Goal: Information Seeking & Learning: Understand process/instructions

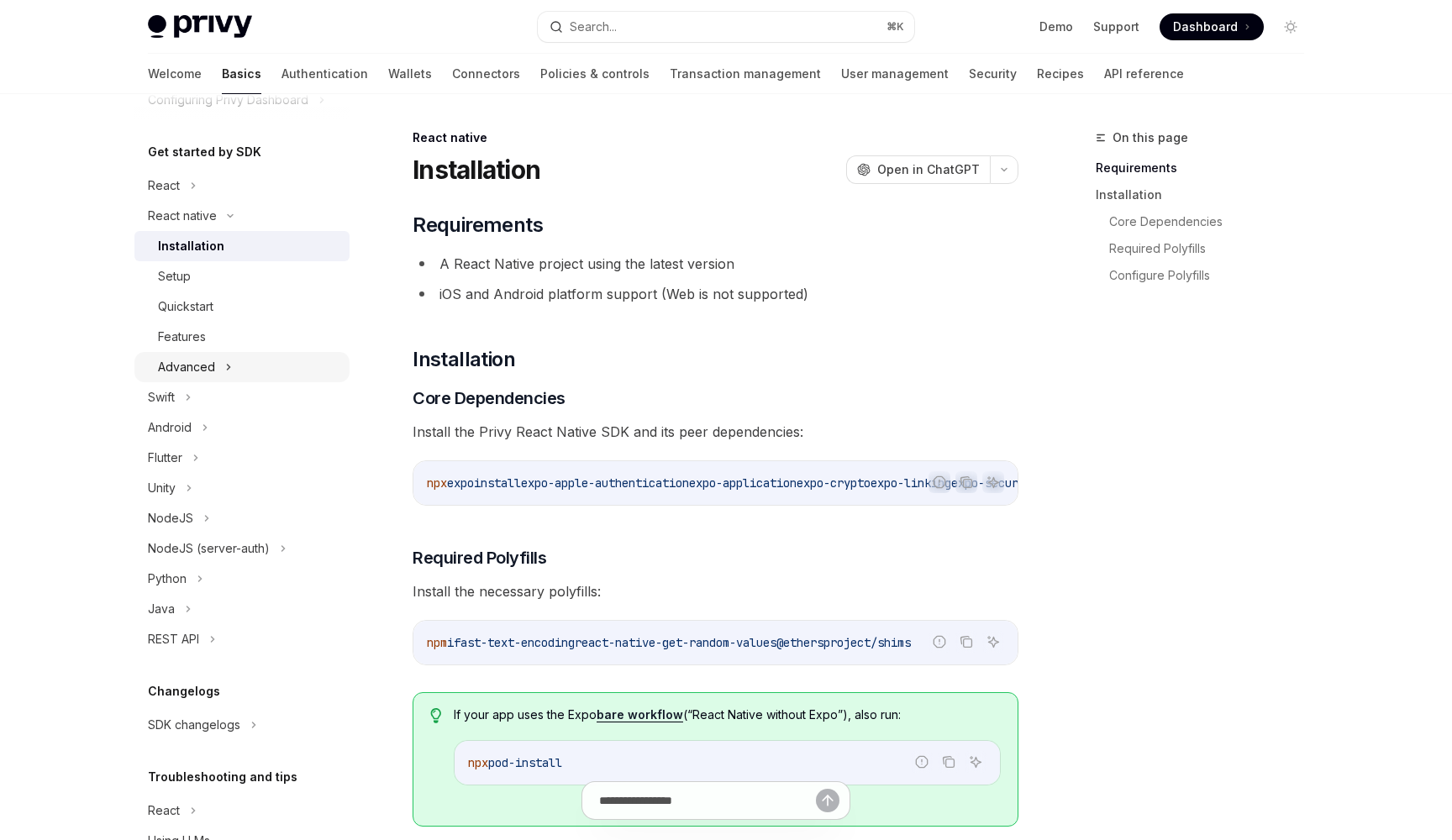
scroll to position [157, 0]
click at [199, 369] on div "Advanced" at bounding box center [187, 365] width 57 height 21
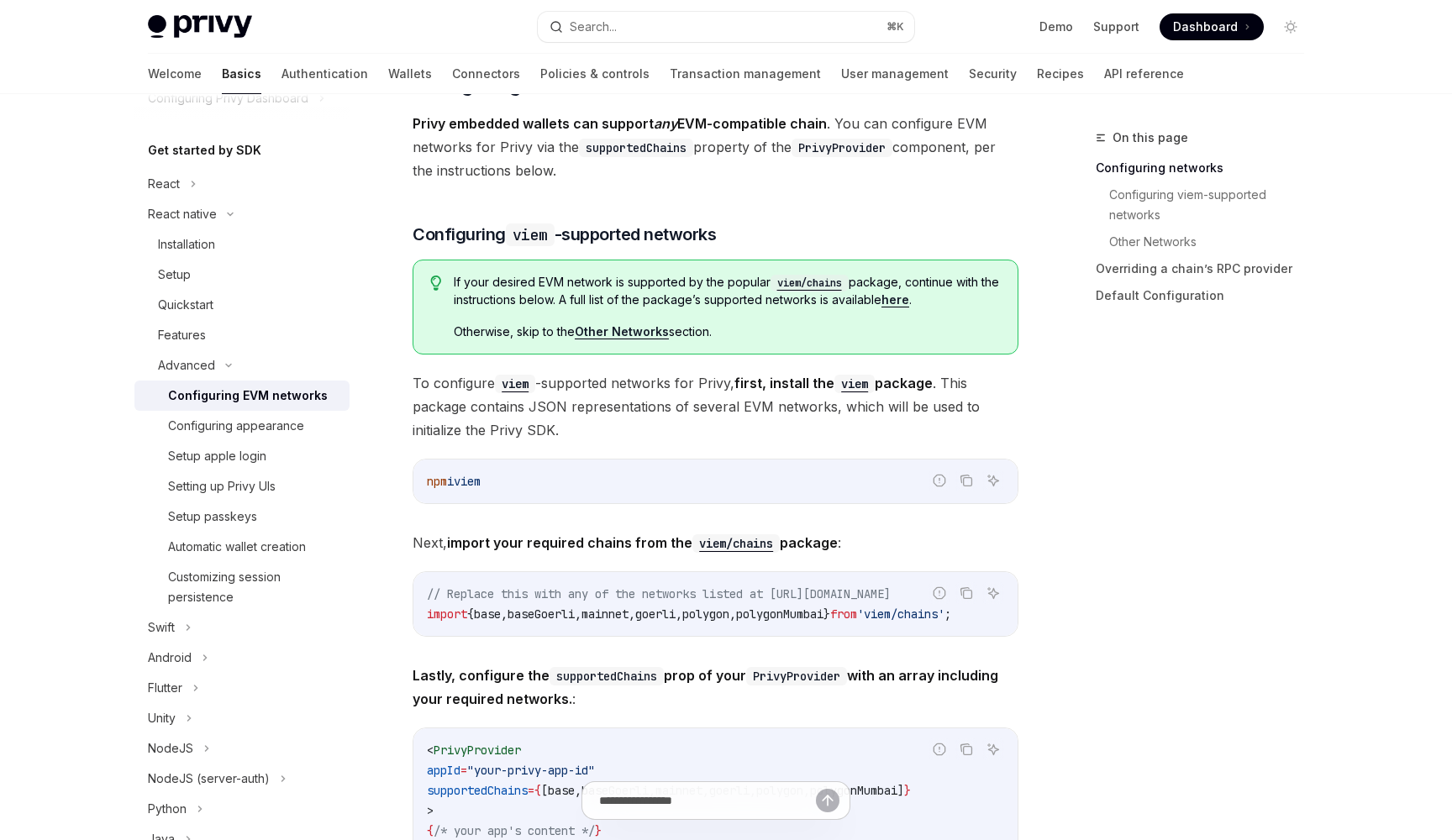
scroll to position [232, 0]
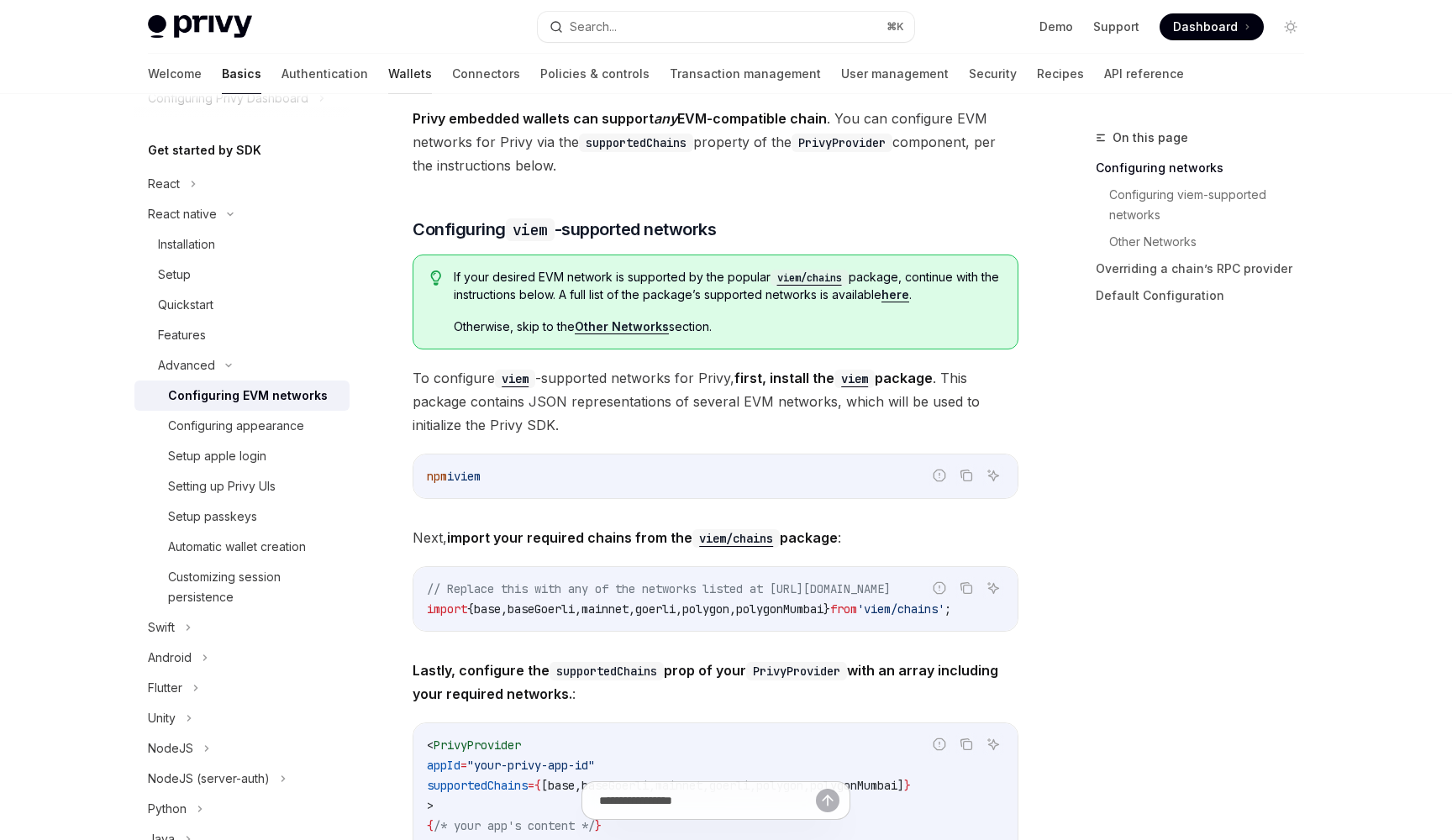
click at [388, 88] on link "Wallets" at bounding box center [409, 73] width 44 height 40
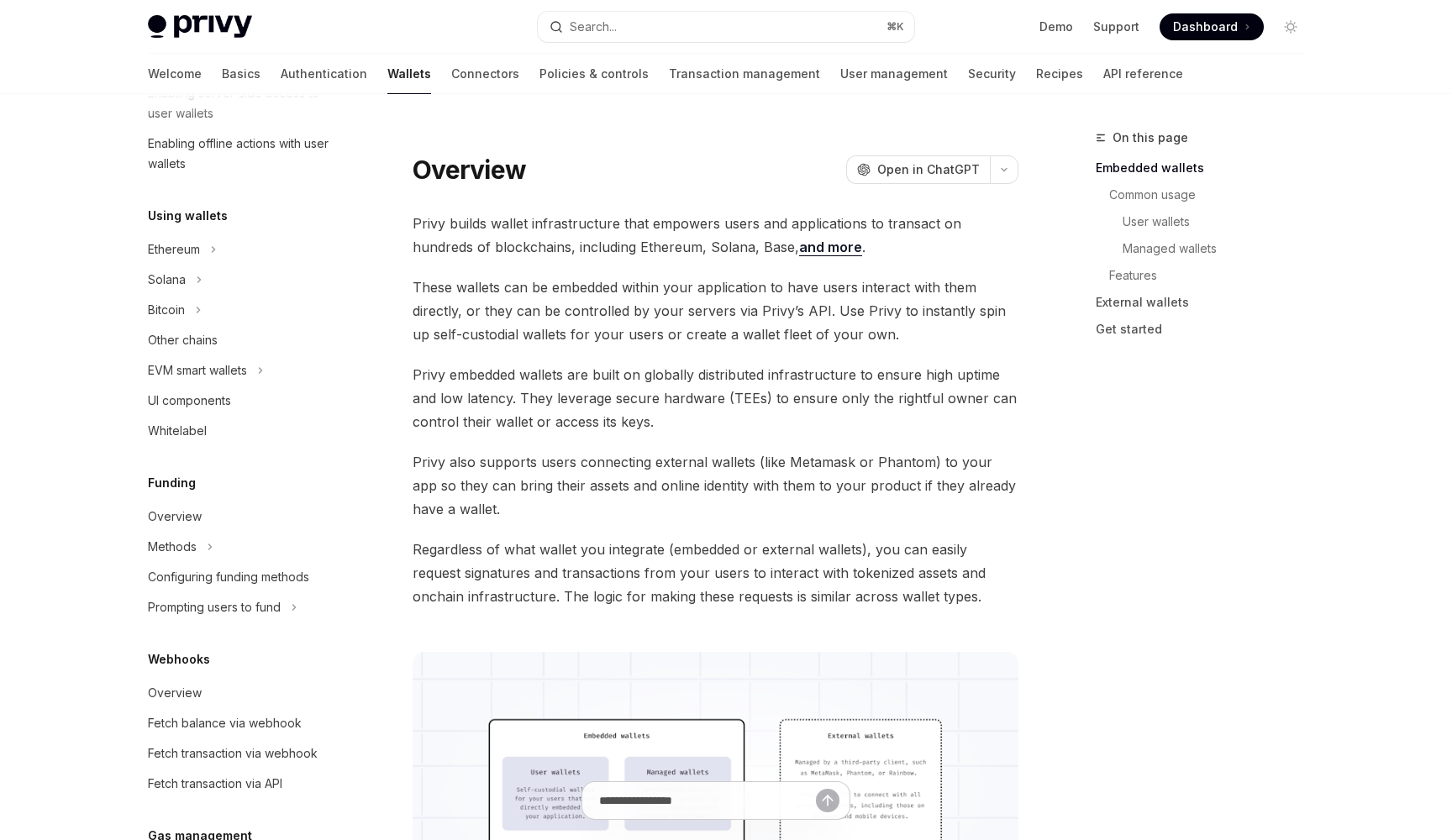
scroll to position [336, 0]
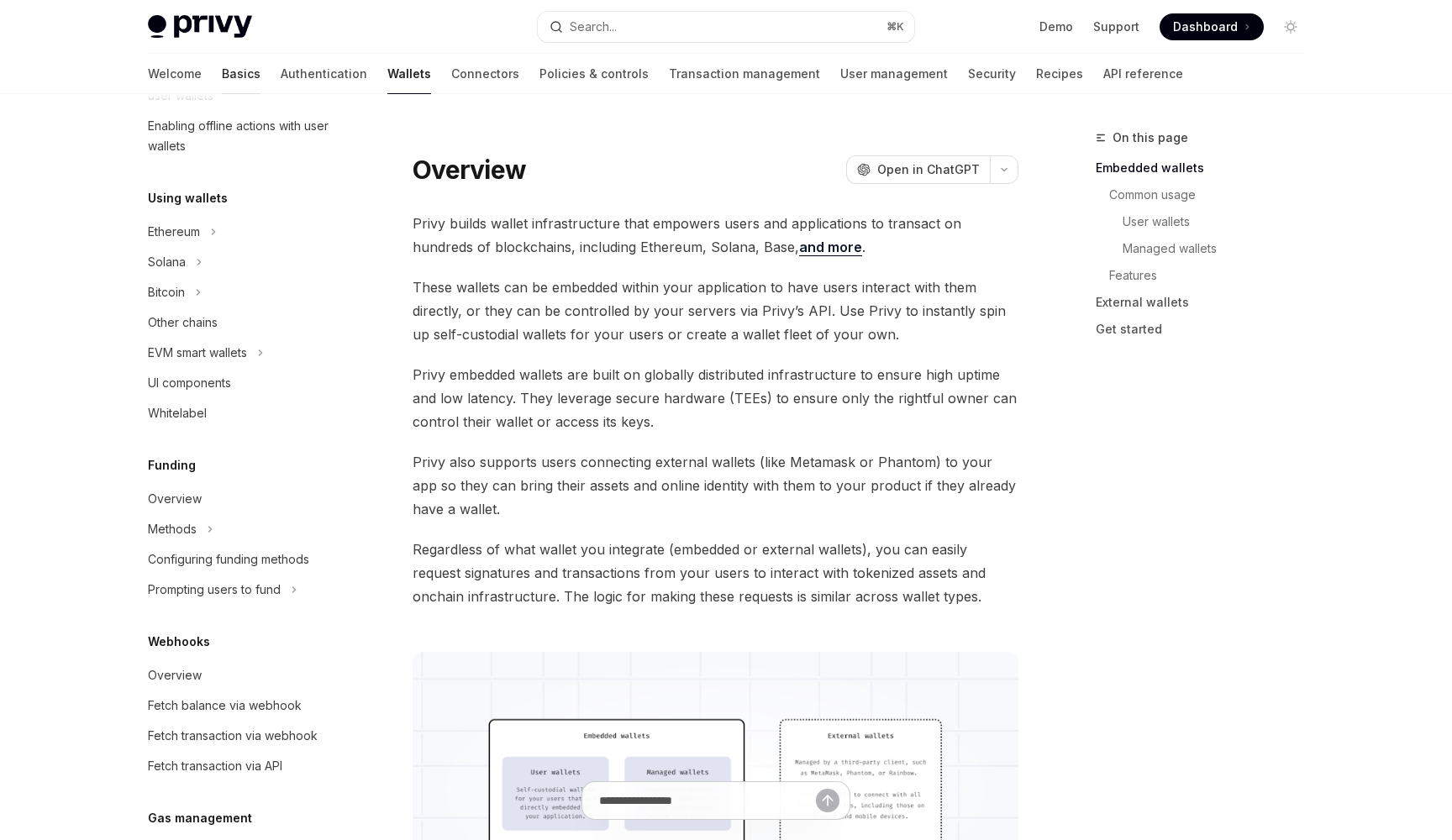
click at [222, 63] on link "Basics" at bounding box center [241, 73] width 39 height 40
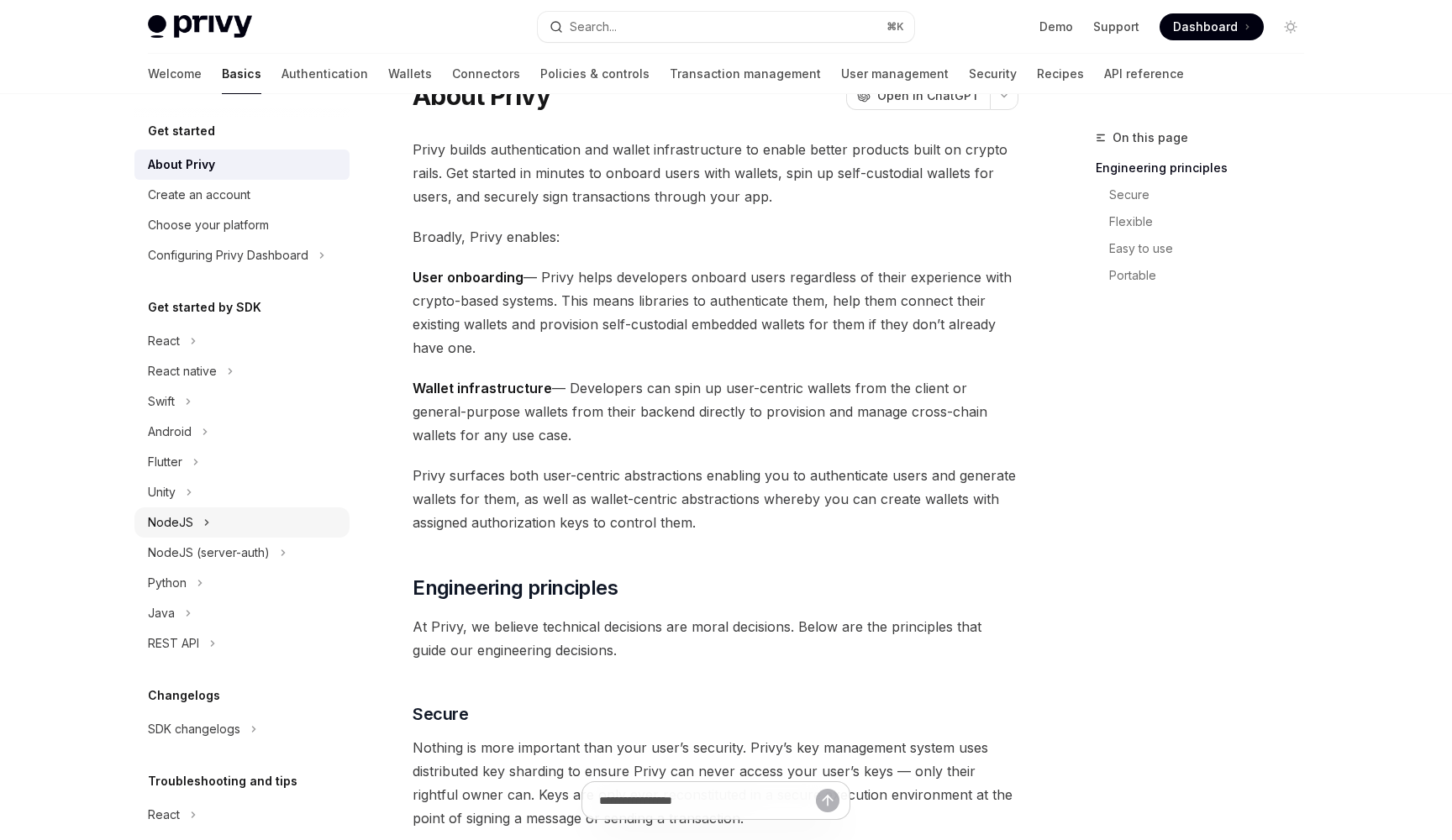
scroll to position [82, 0]
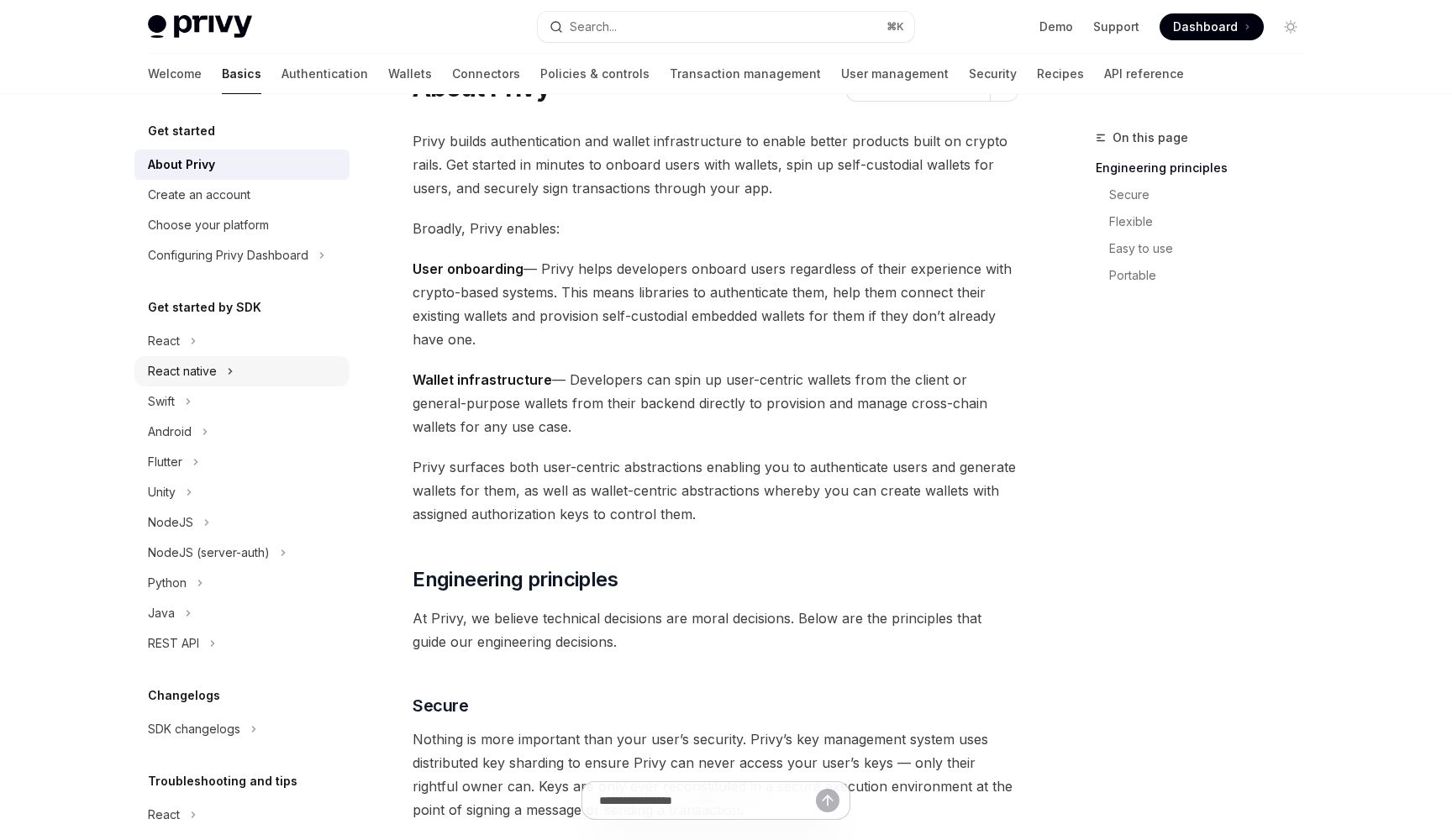
click at [203, 369] on div "React native" at bounding box center [182, 371] width 69 height 21
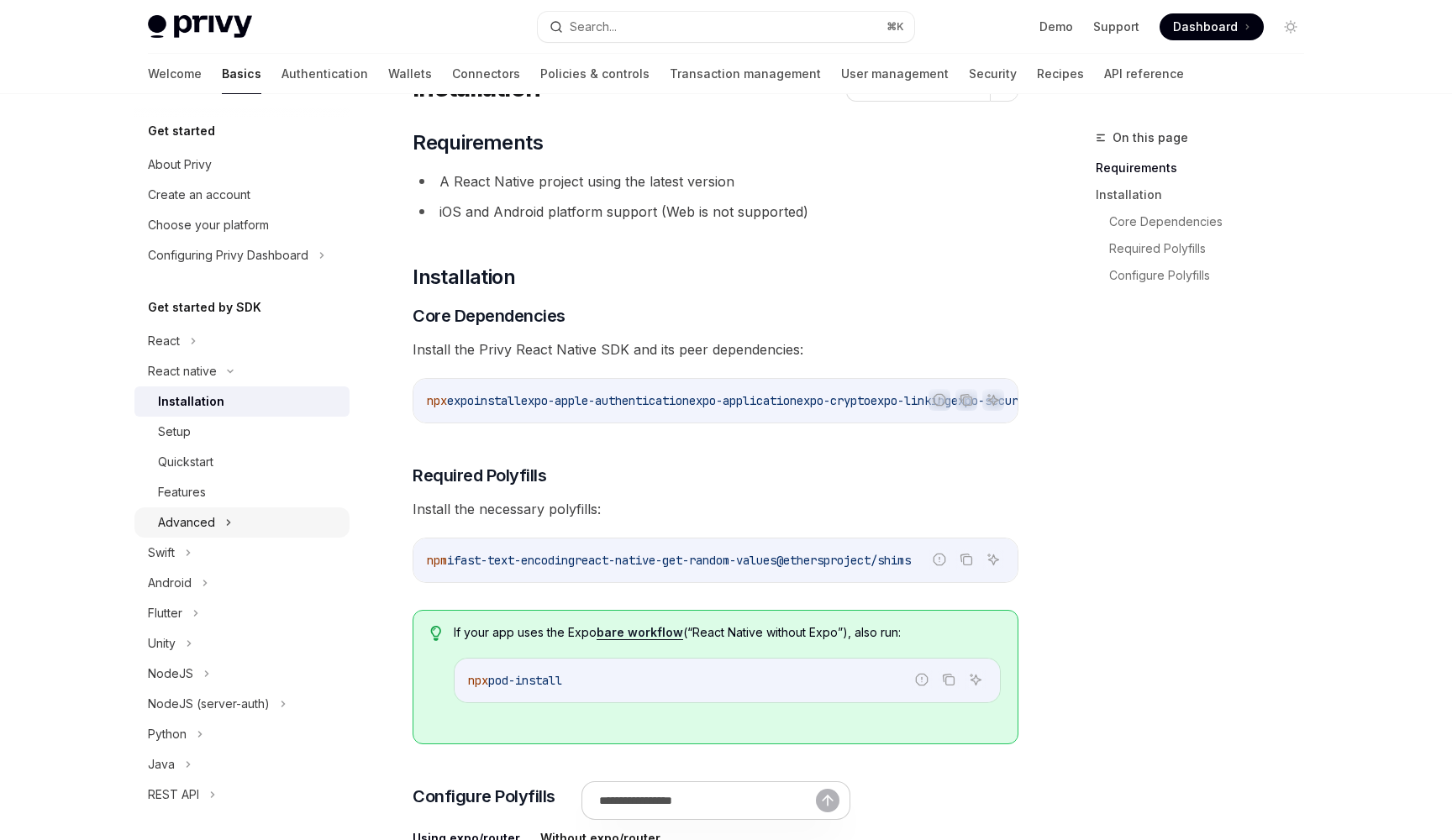
click at [195, 520] on div "Advanced" at bounding box center [187, 523] width 57 height 21
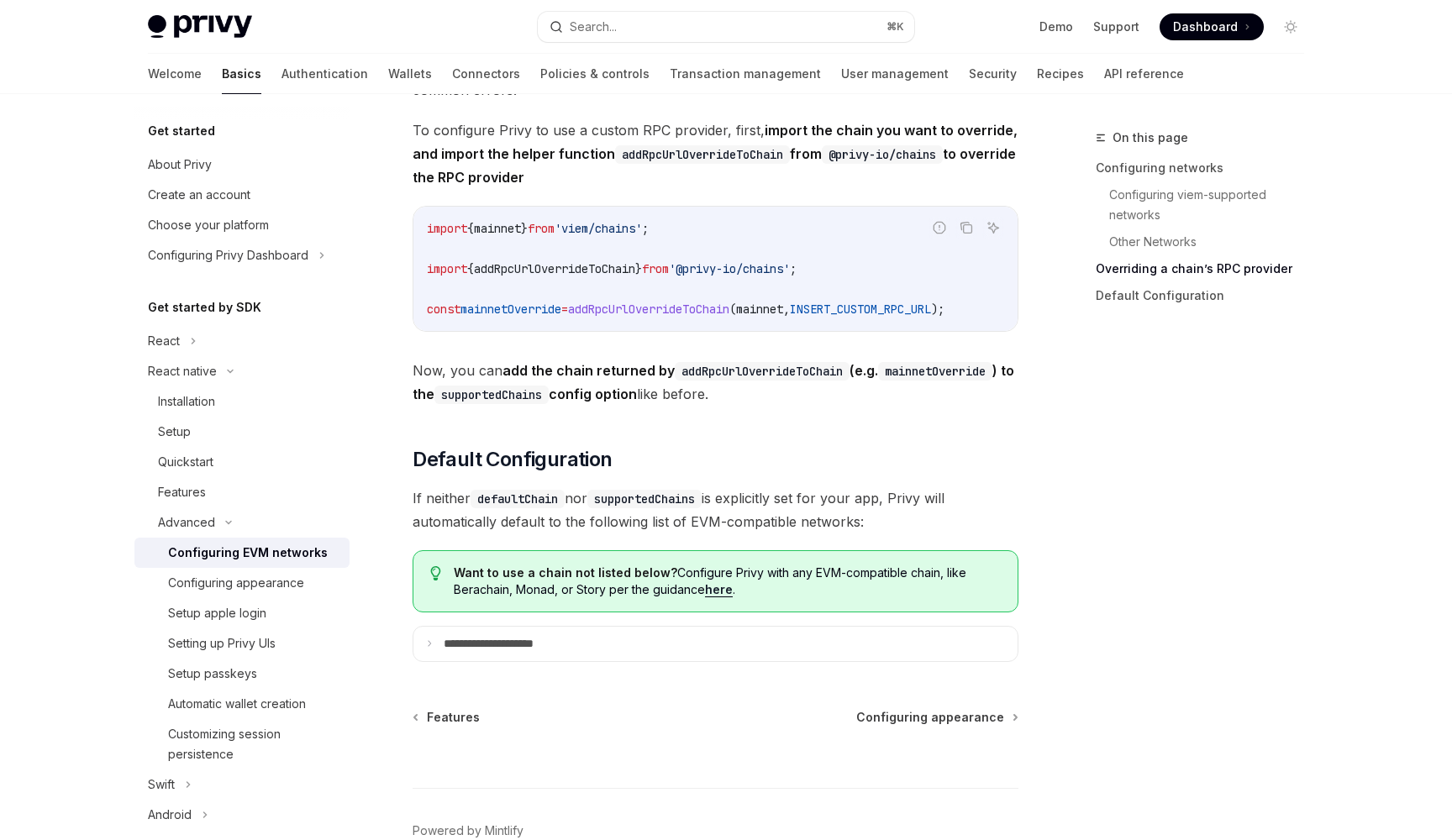
scroll to position [2093, 0]
click at [195, 489] on div "Features" at bounding box center [182, 492] width 48 height 21
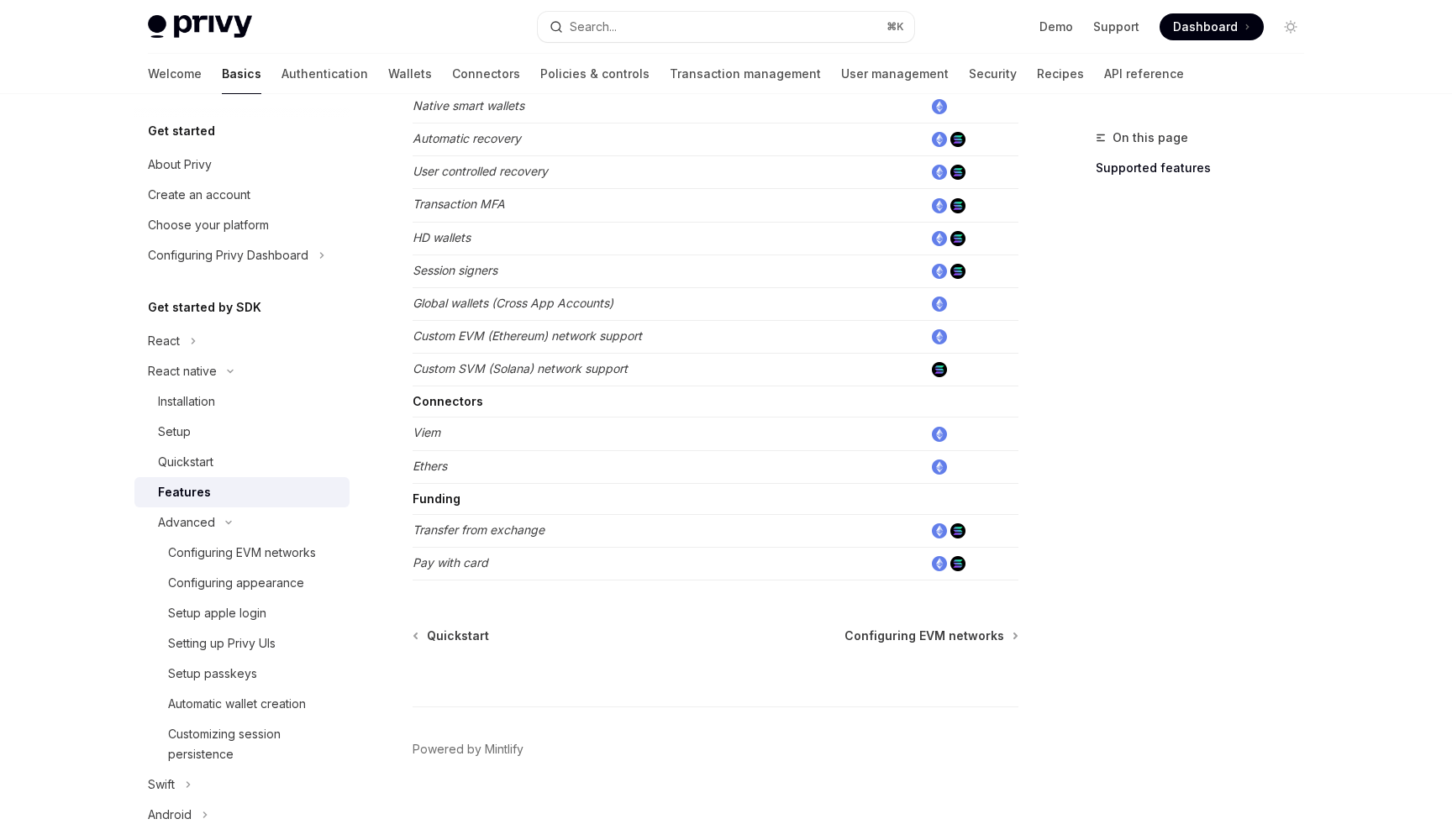
scroll to position [741, 0]
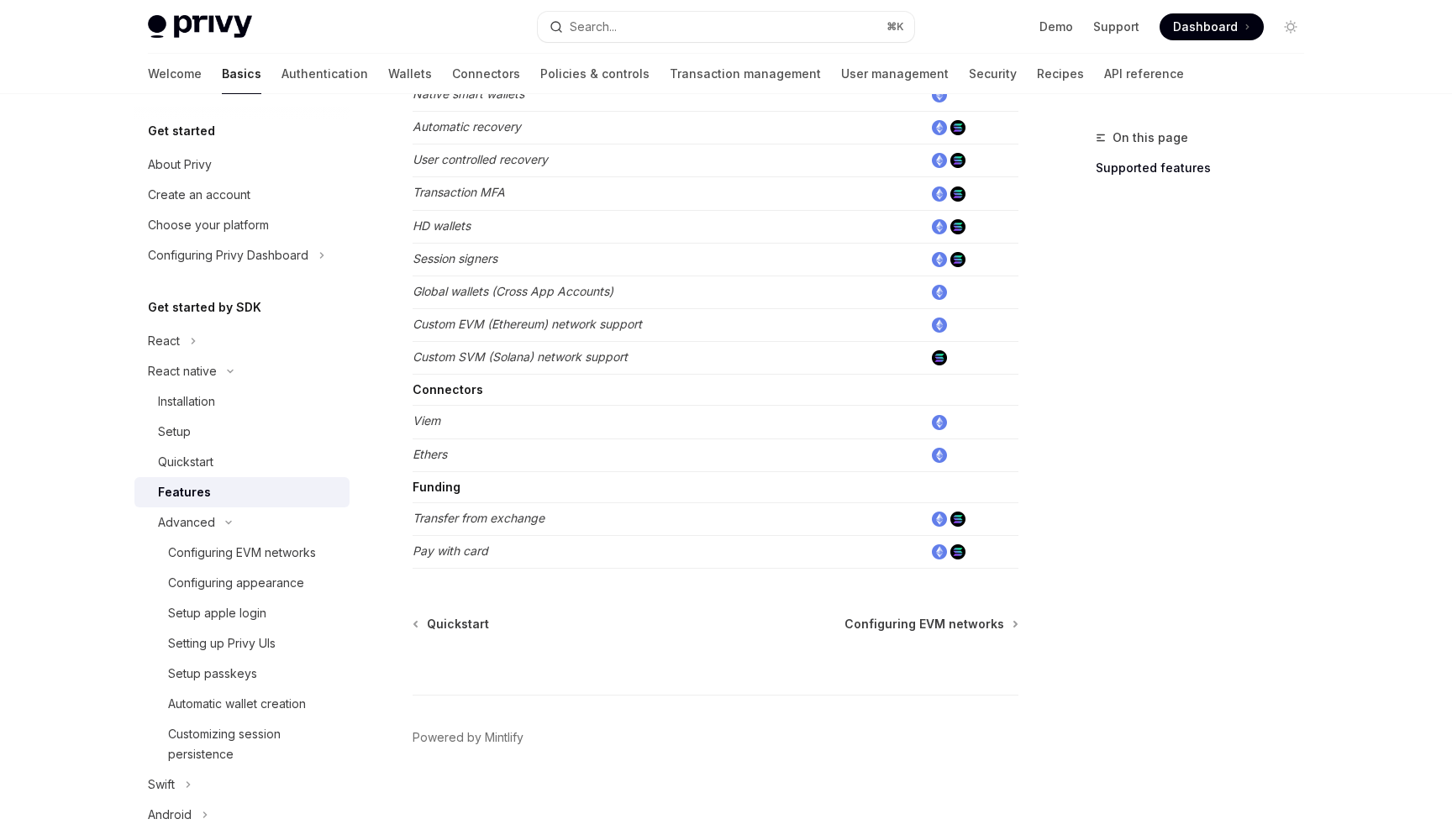
click at [269, 496] on div "Features" at bounding box center [249, 492] width 182 height 21
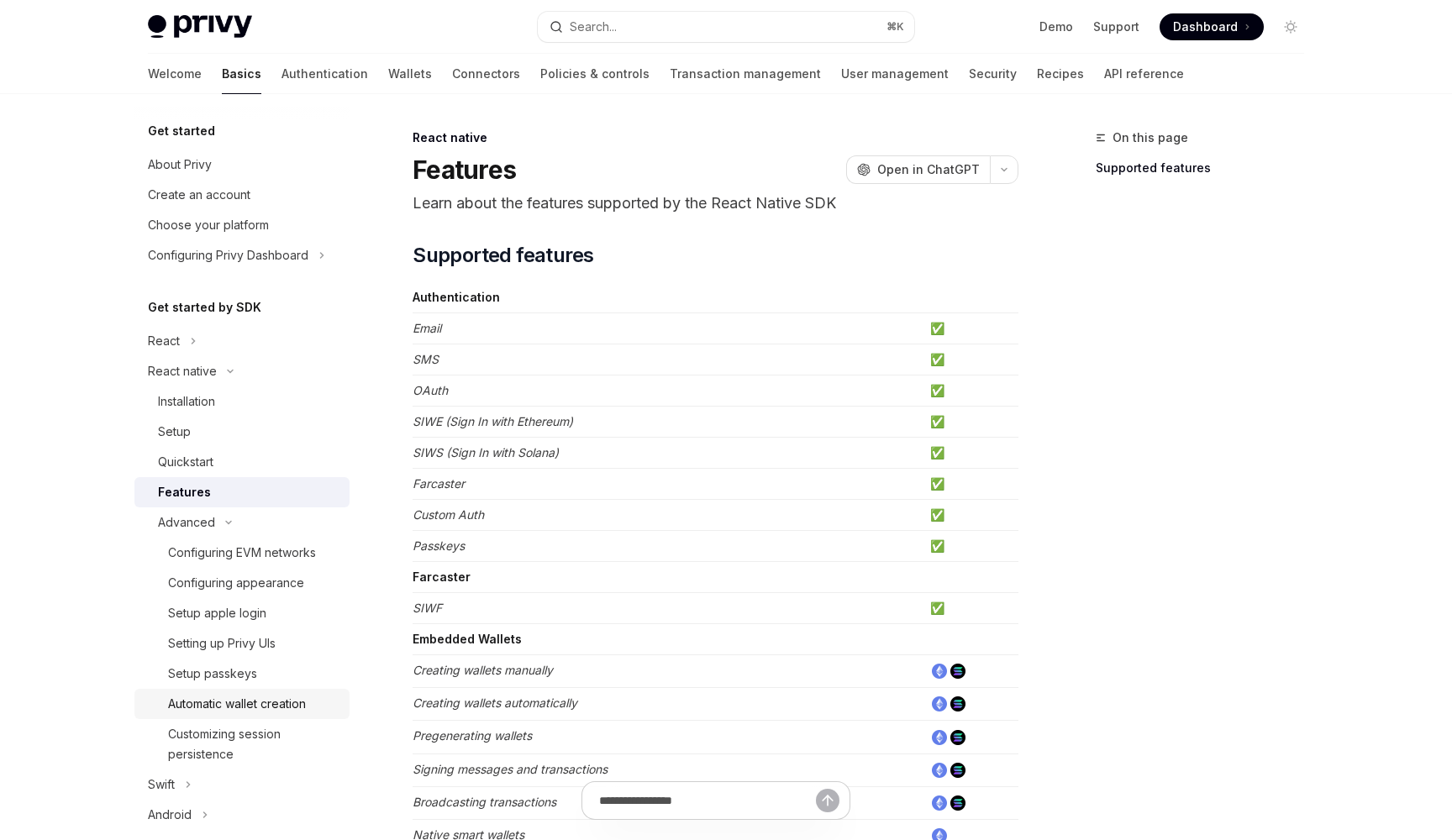
click at [242, 692] on link "Automatic wallet creation" at bounding box center [242, 703] width 215 height 30
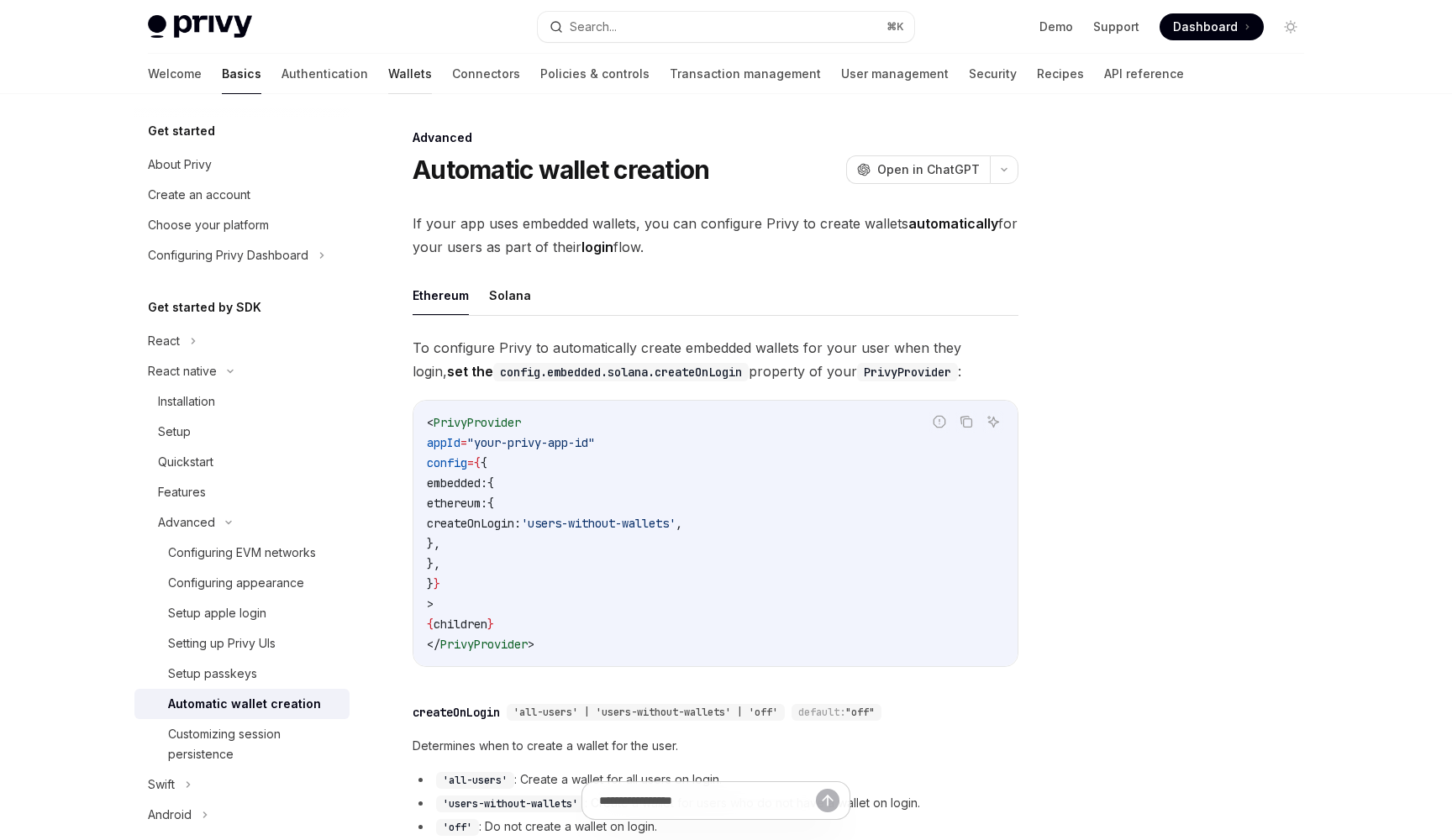
click at [388, 79] on link "Wallets" at bounding box center [409, 73] width 44 height 40
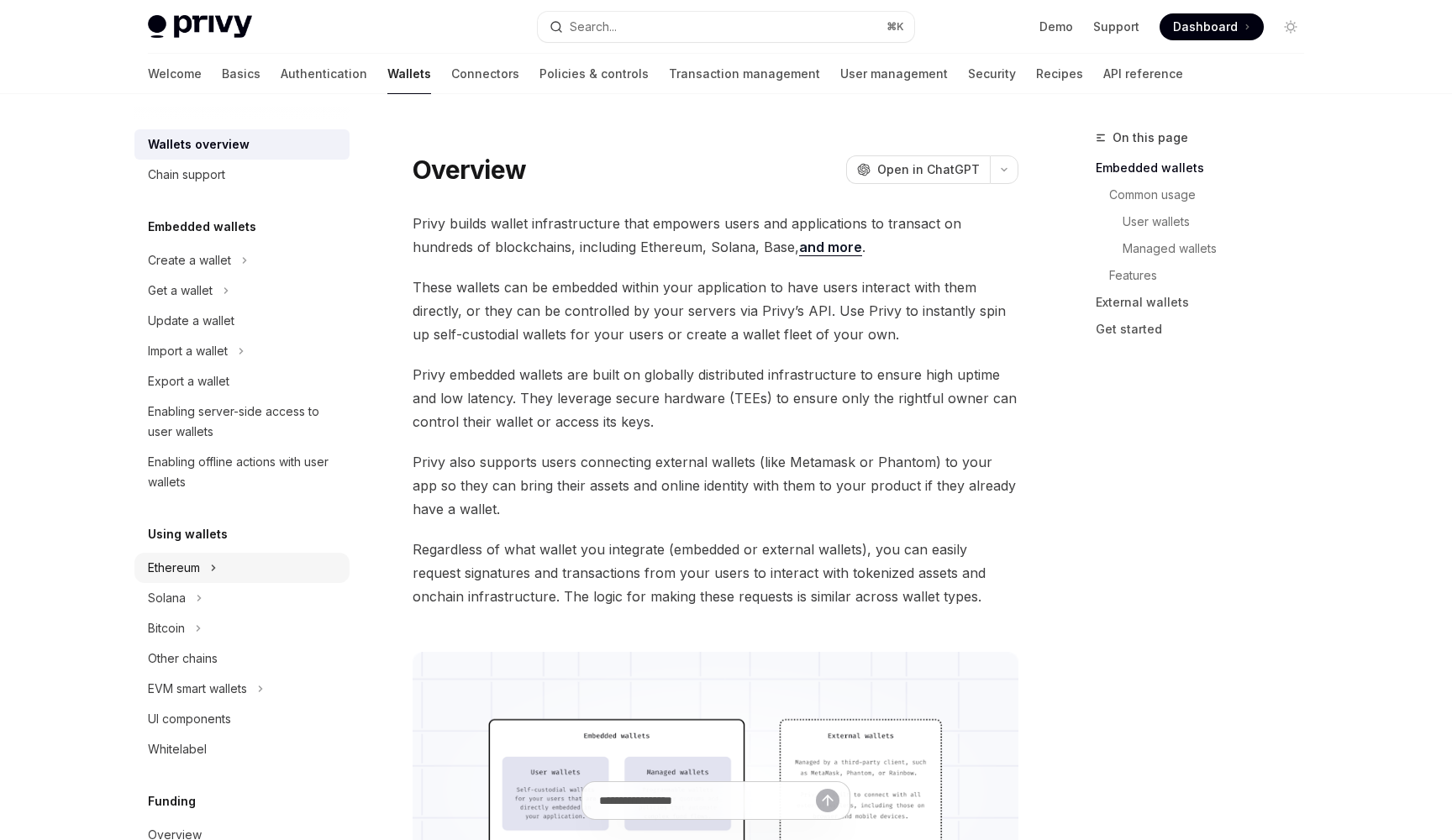
click at [220, 564] on div "Ethereum" at bounding box center [242, 567] width 215 height 30
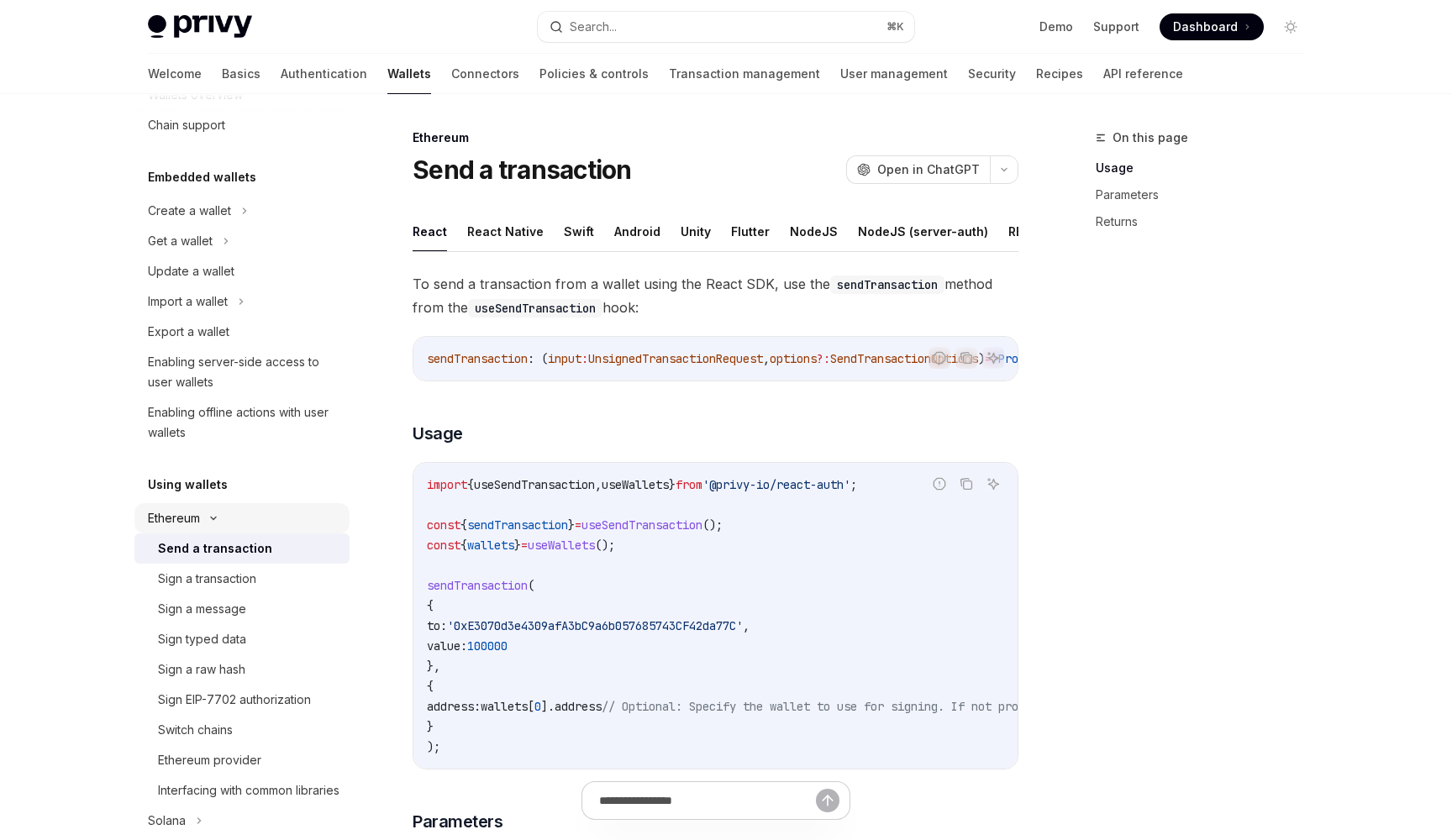
scroll to position [51, 0]
click at [225, 567] on div "Sign a transaction" at bounding box center [207, 577] width 99 height 21
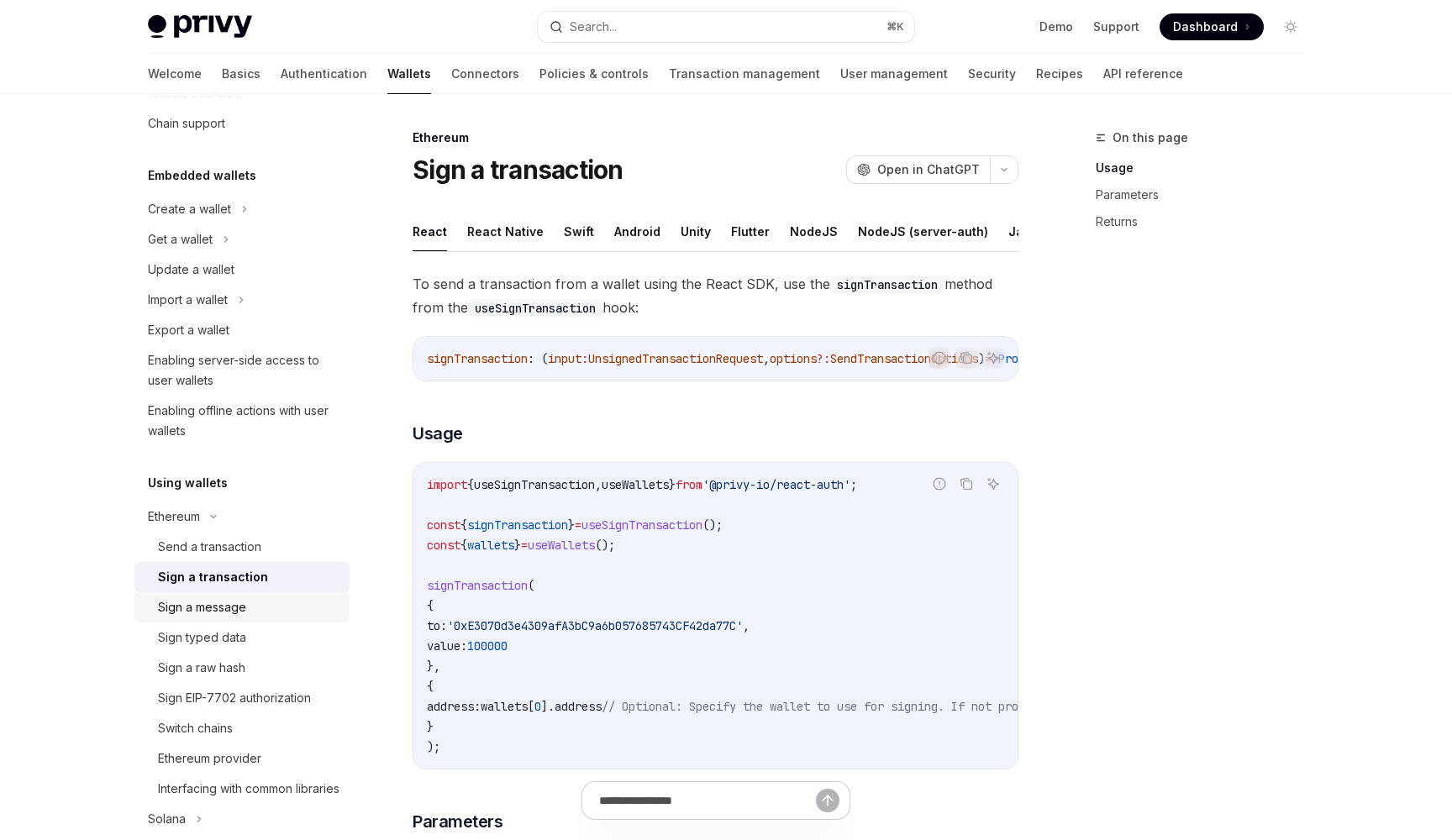
click at [223, 603] on div "Sign a message" at bounding box center [202, 608] width 88 height 21
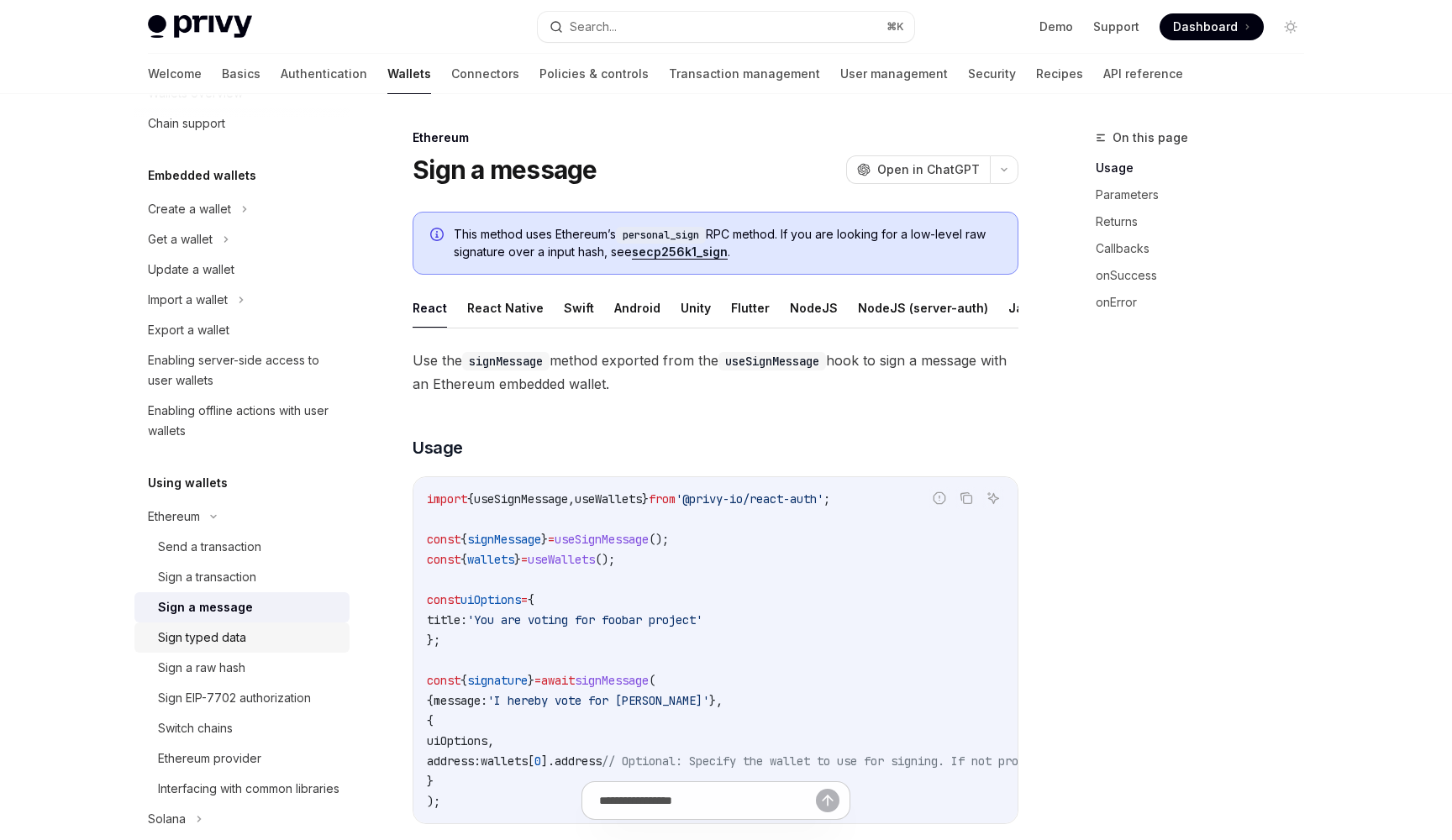
click at [221, 630] on div "Sign typed data" at bounding box center [202, 638] width 88 height 21
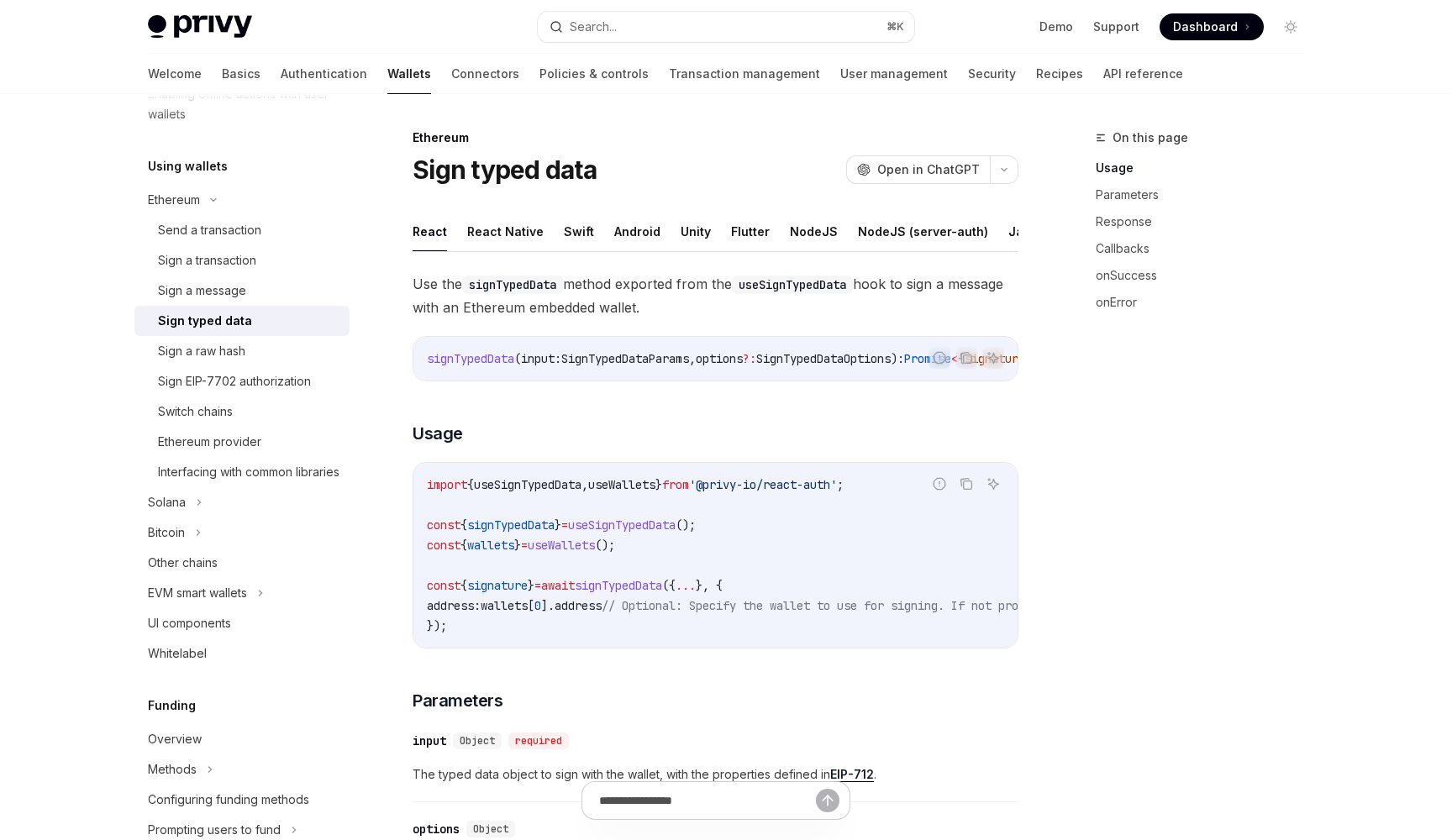
scroll to position [369, 0]
click at [161, 188] on div "Ethereum" at bounding box center [242, 198] width 215 height 30
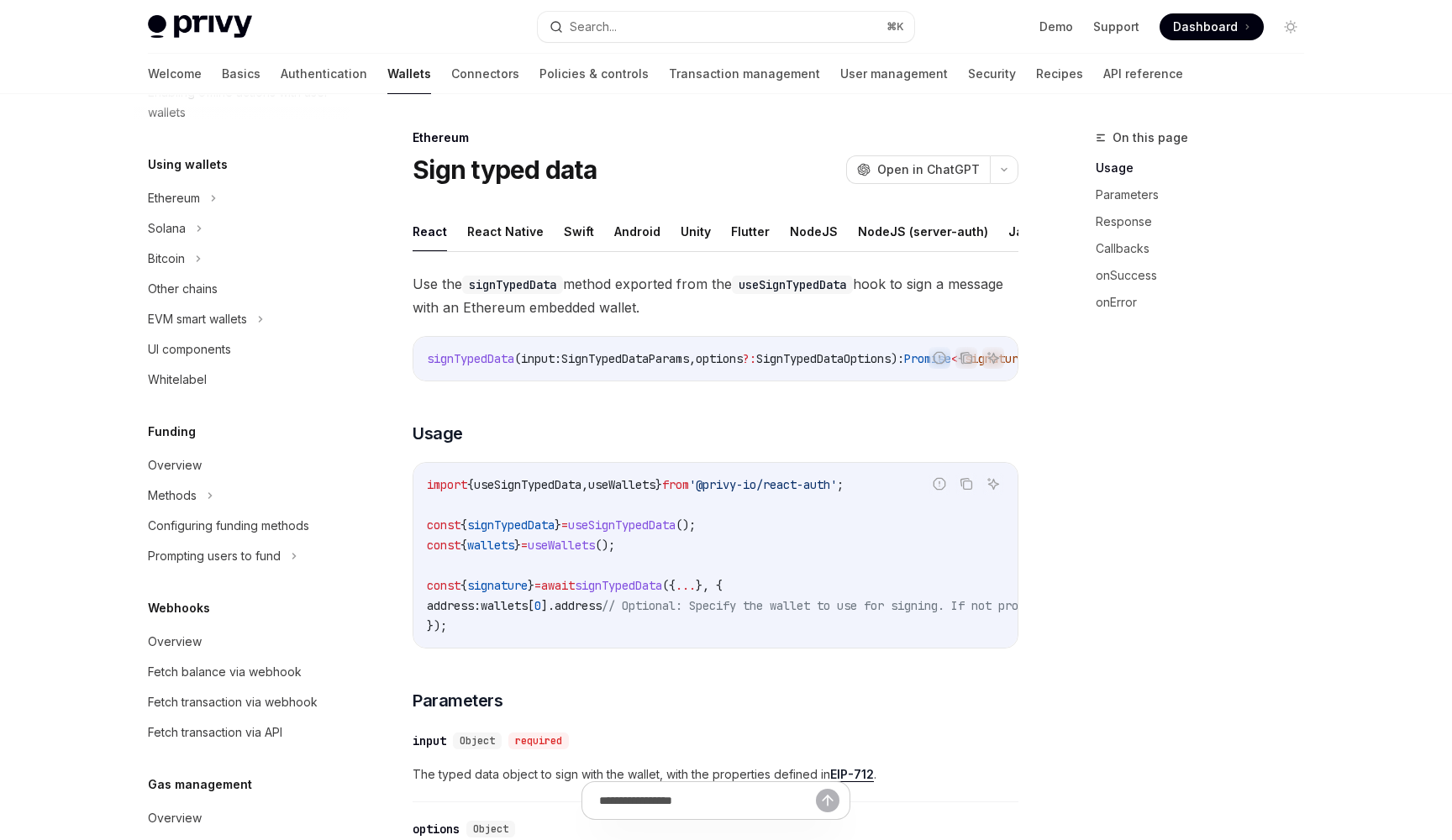
click at [171, 164] on h5 "Using wallets" at bounding box center [188, 164] width 80 height 21
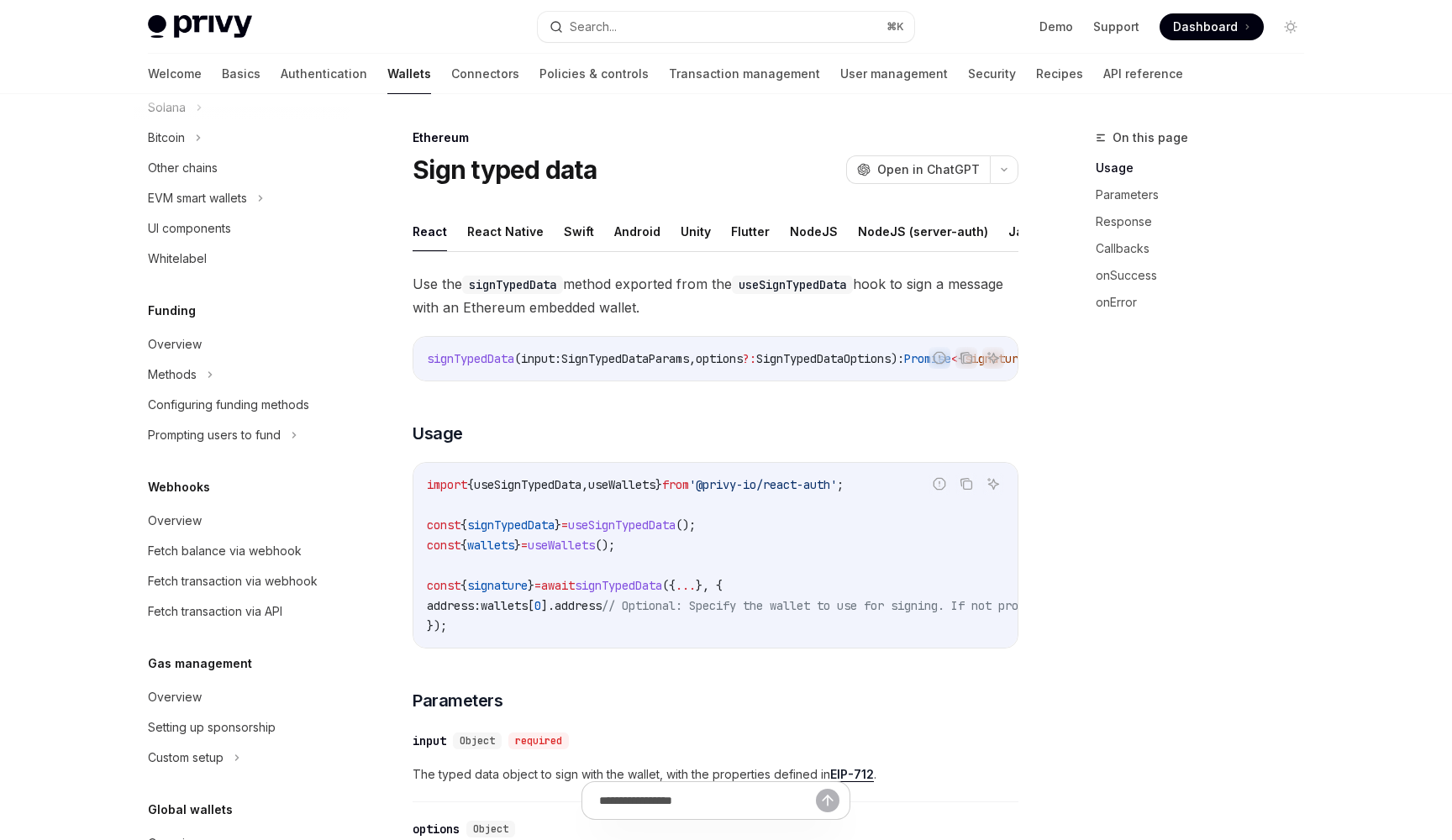
scroll to position [514, 0]
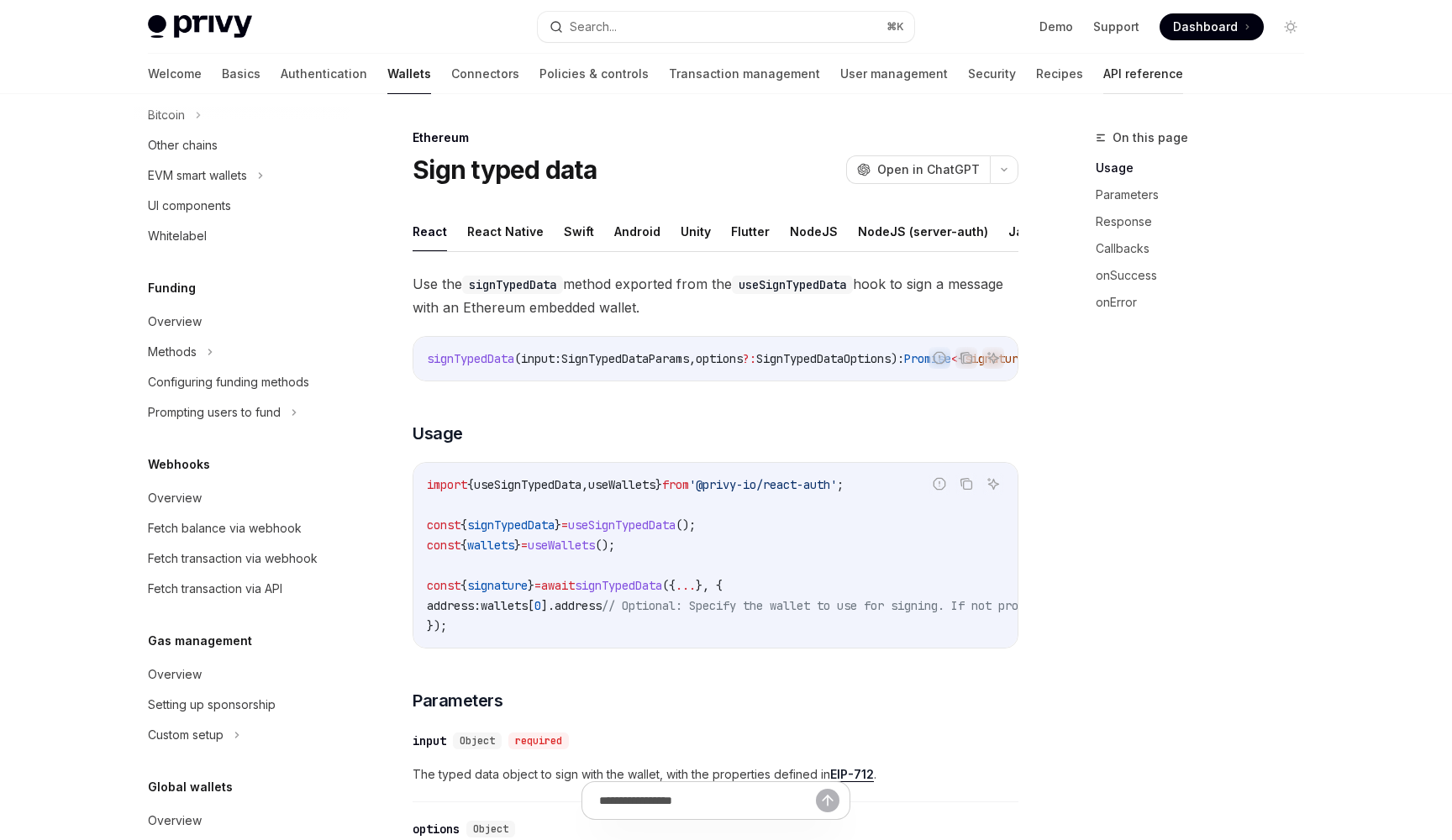
click at [1103, 67] on link "API reference" at bounding box center [1143, 73] width 80 height 40
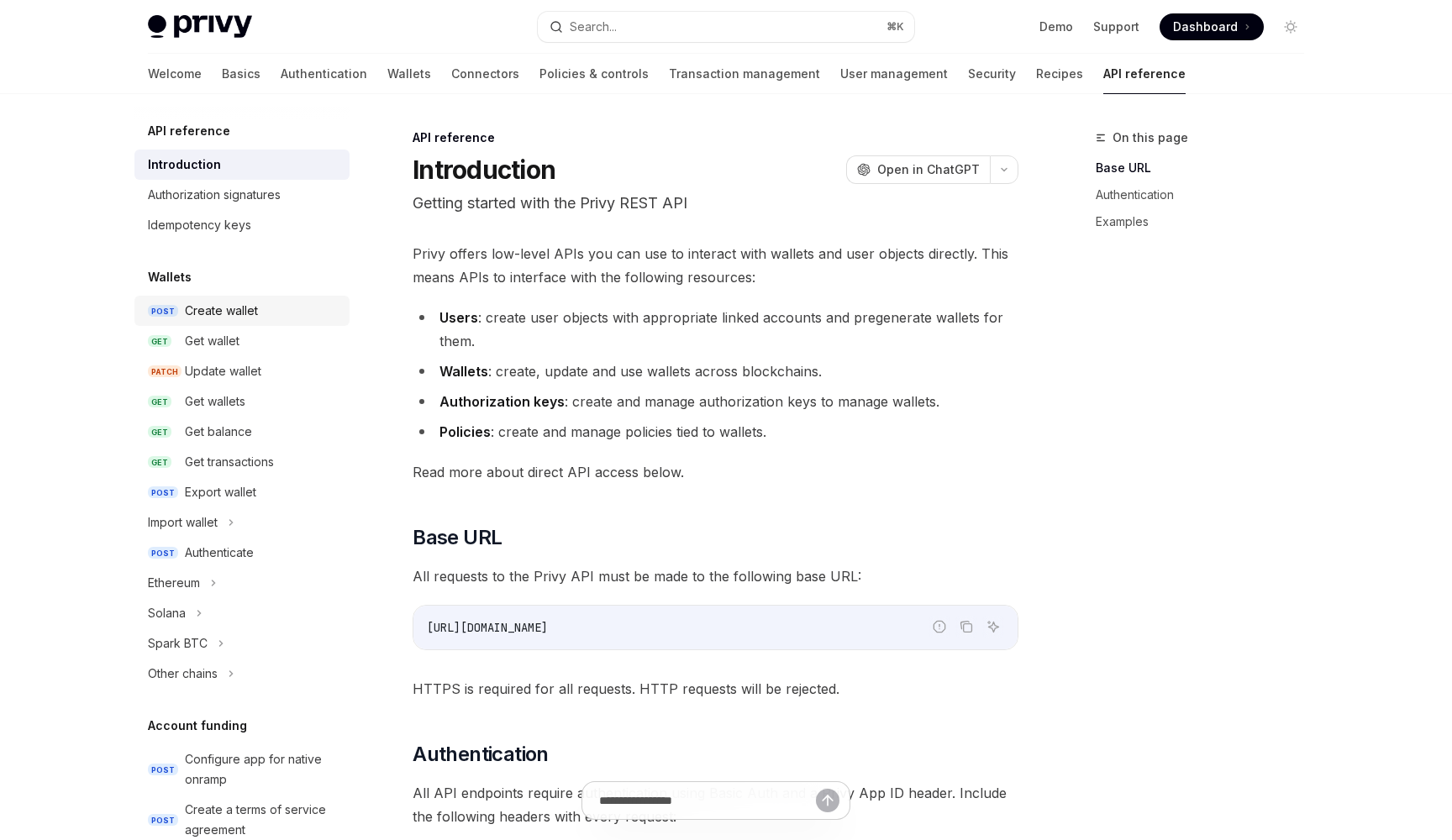
click at [263, 318] on div "Create wallet" at bounding box center [262, 311] width 154 height 21
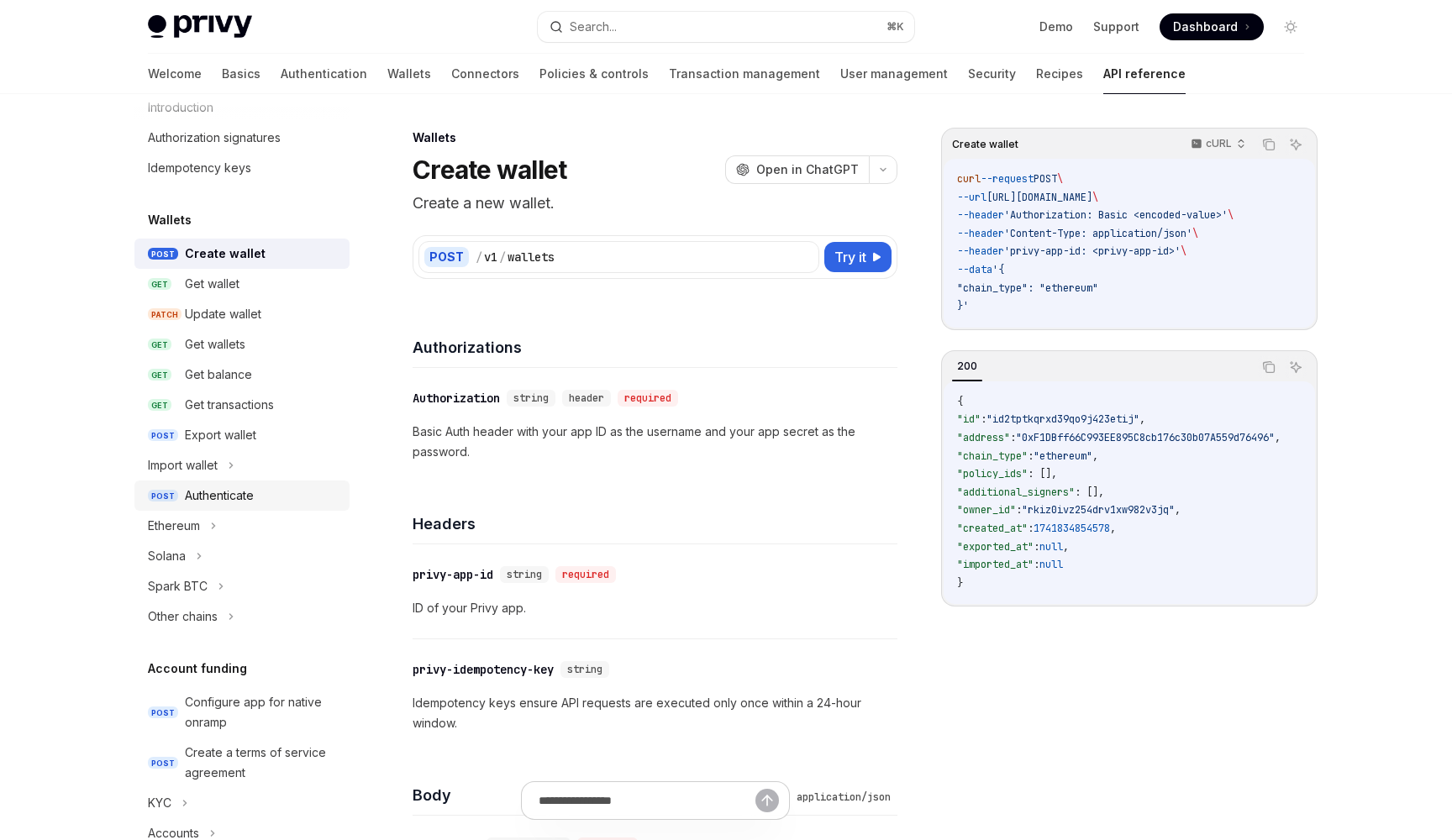
scroll to position [59, 0]
click at [199, 527] on div "Ethereum" at bounding box center [173, 524] width 52 height 21
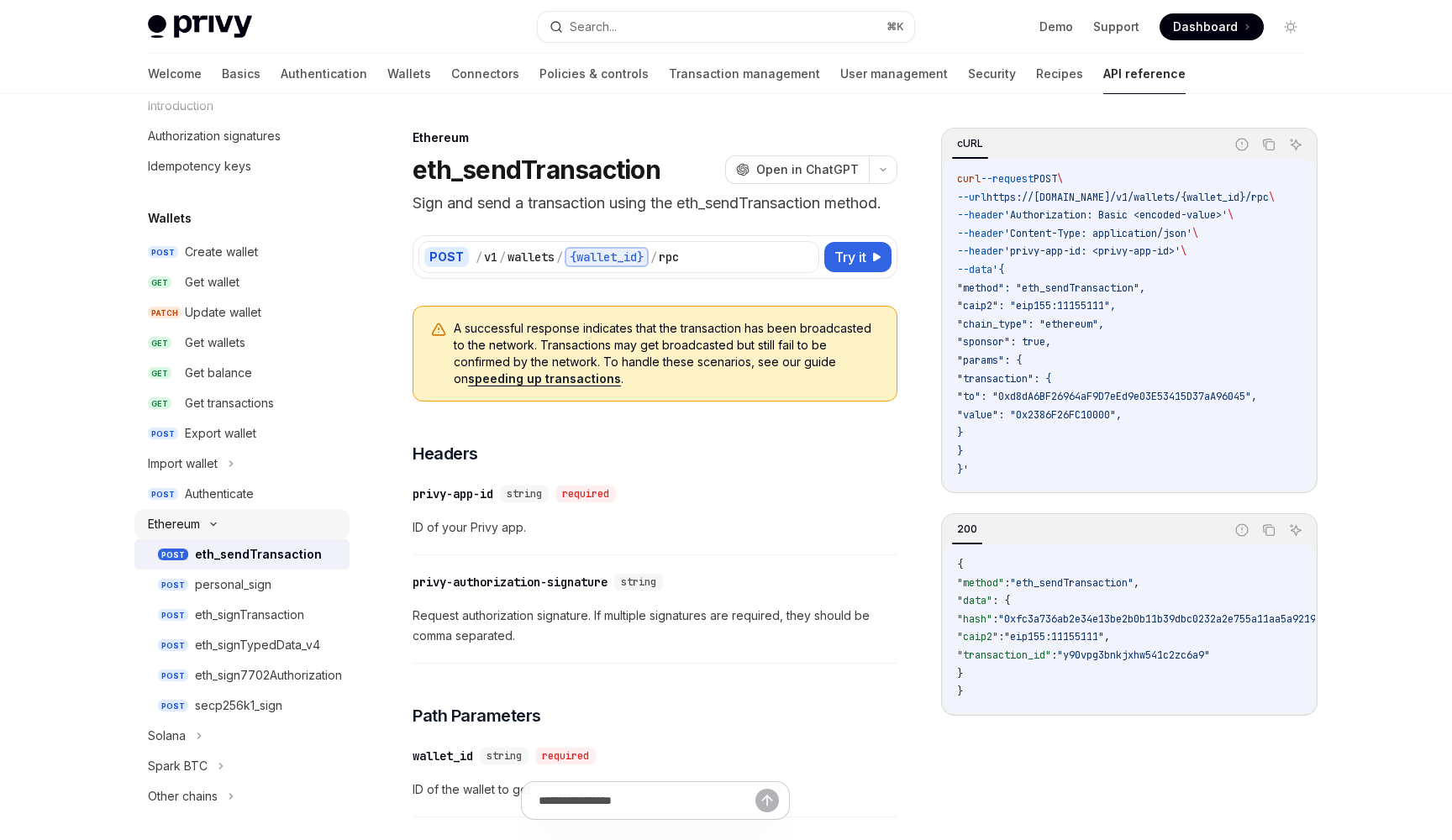
click at [199, 527] on div "Ethereum" at bounding box center [173, 524] width 52 height 21
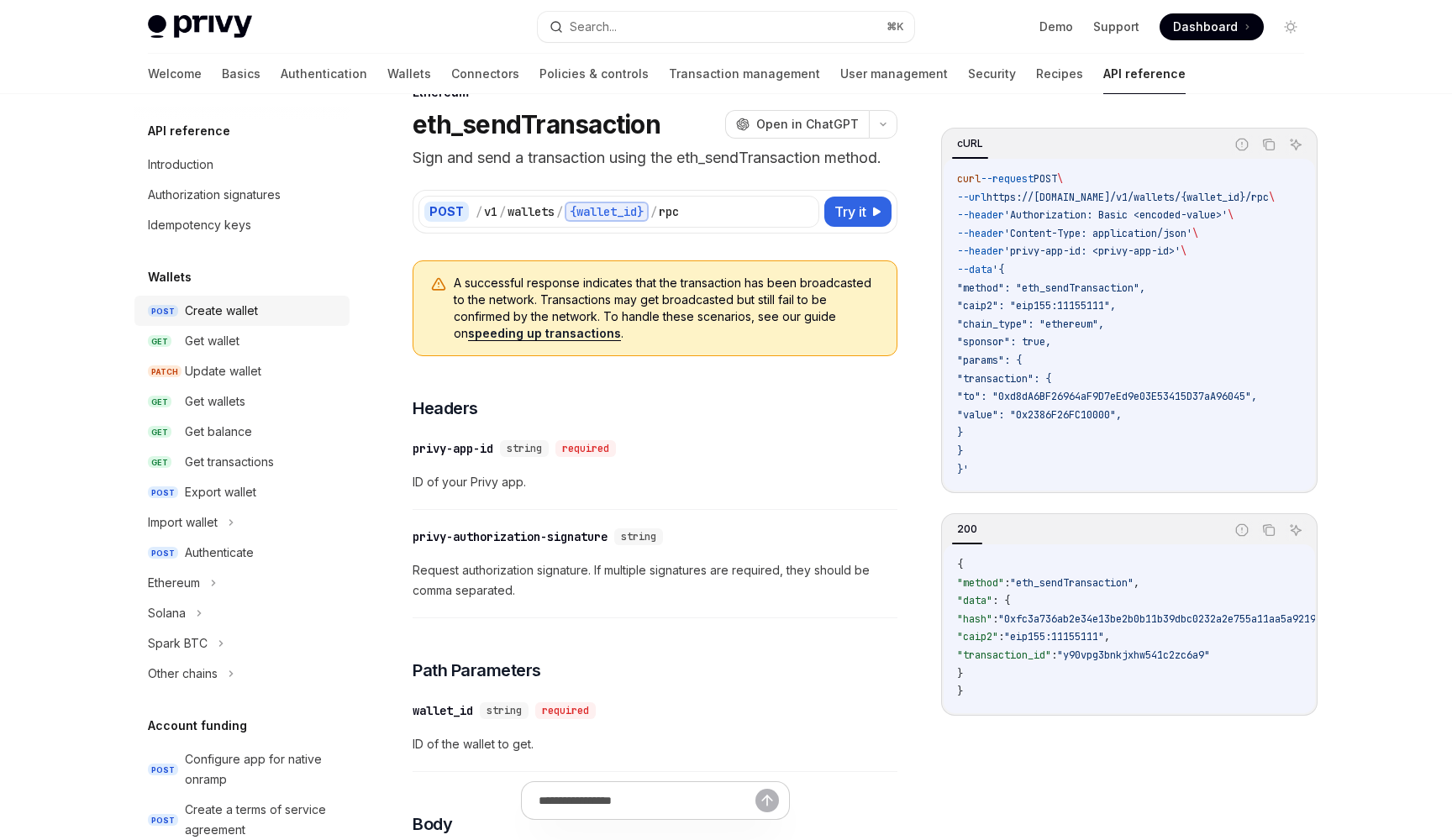
click at [226, 309] on div "Create wallet" at bounding box center [221, 311] width 73 height 21
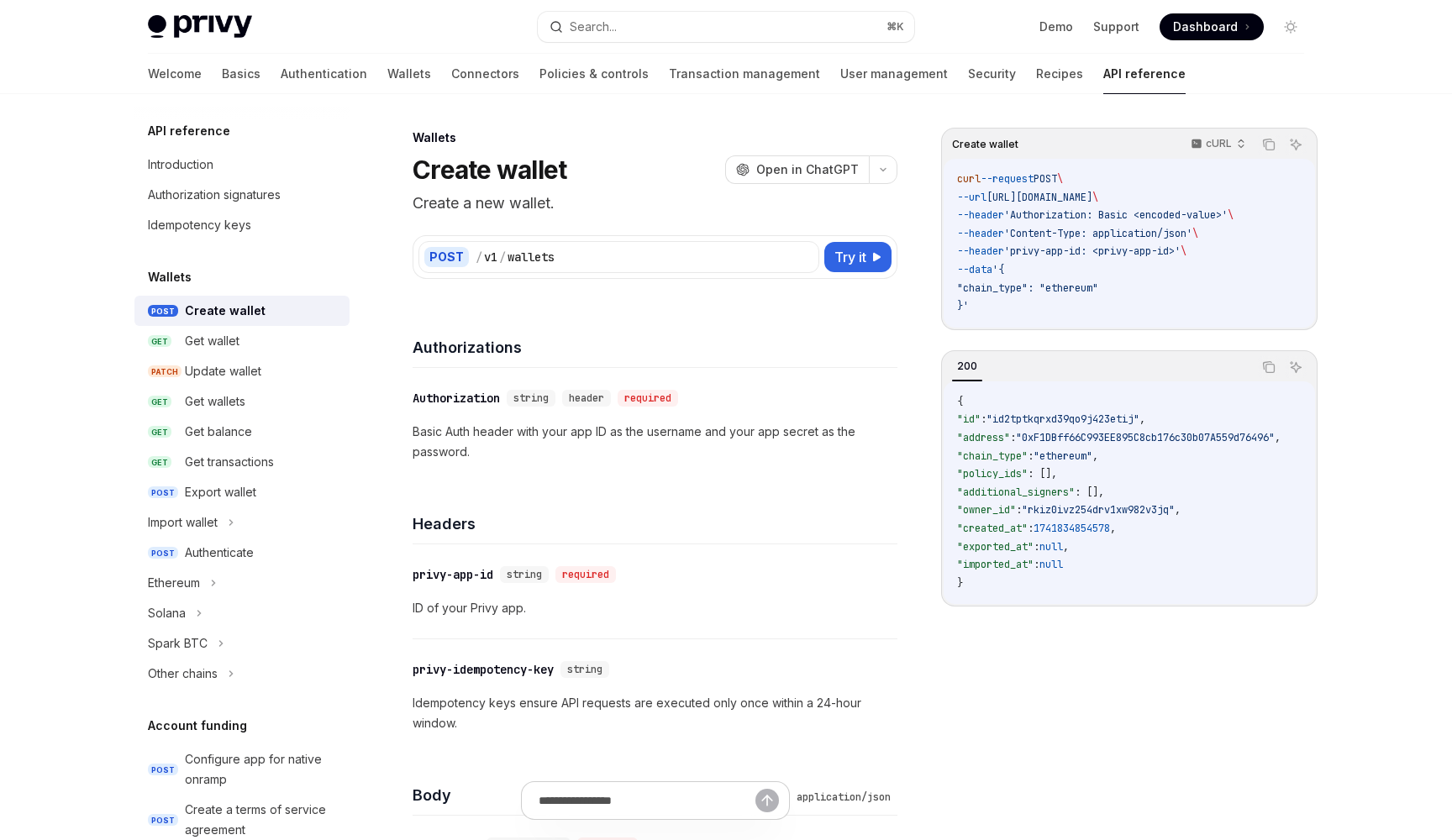
click at [635, 518] on h4 "Headers" at bounding box center [655, 524] width 485 height 22
click at [669, 81] on link "Transaction management" at bounding box center [745, 73] width 151 height 40
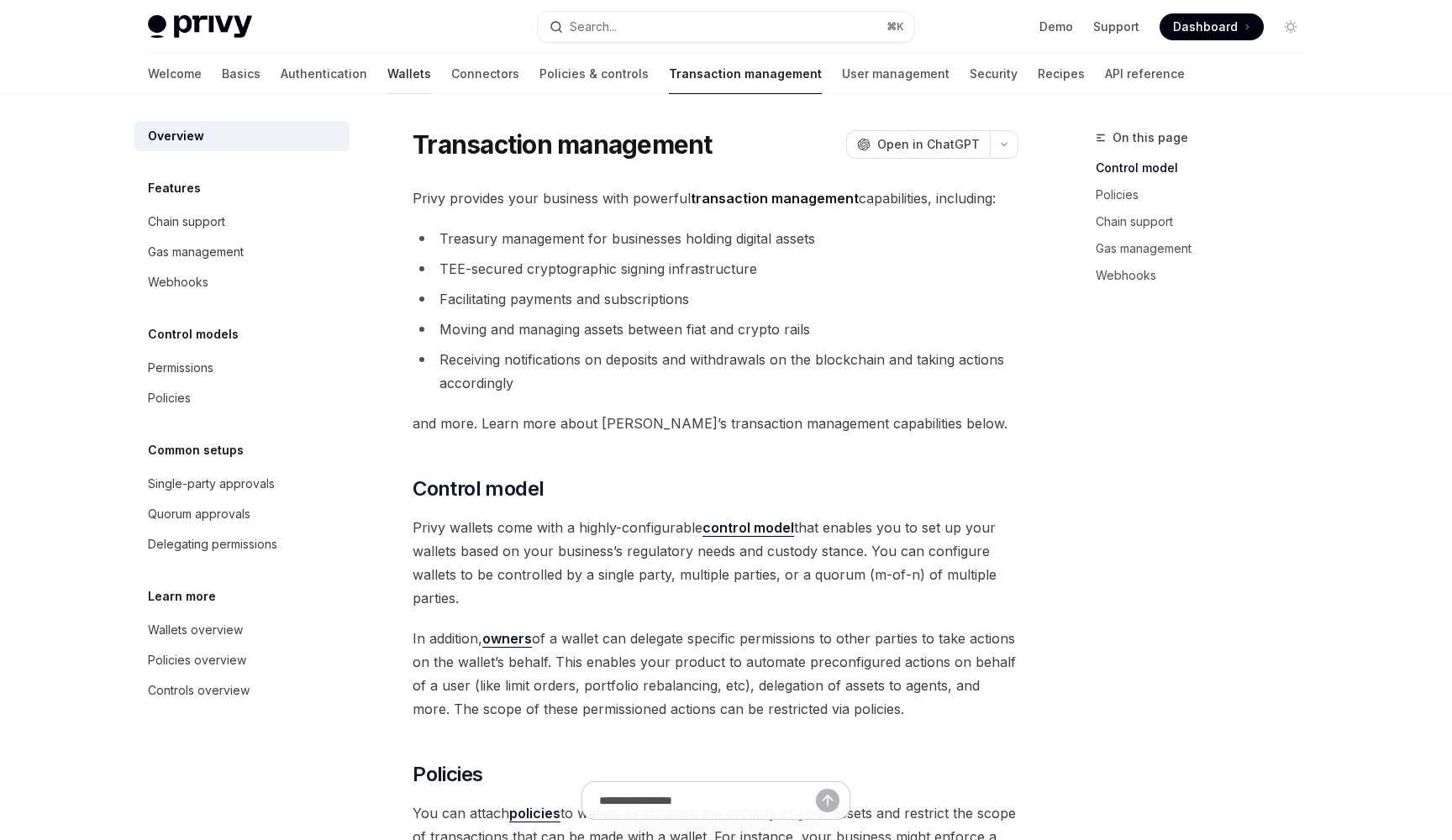
click at [388, 88] on link "Wallets" at bounding box center [409, 73] width 44 height 40
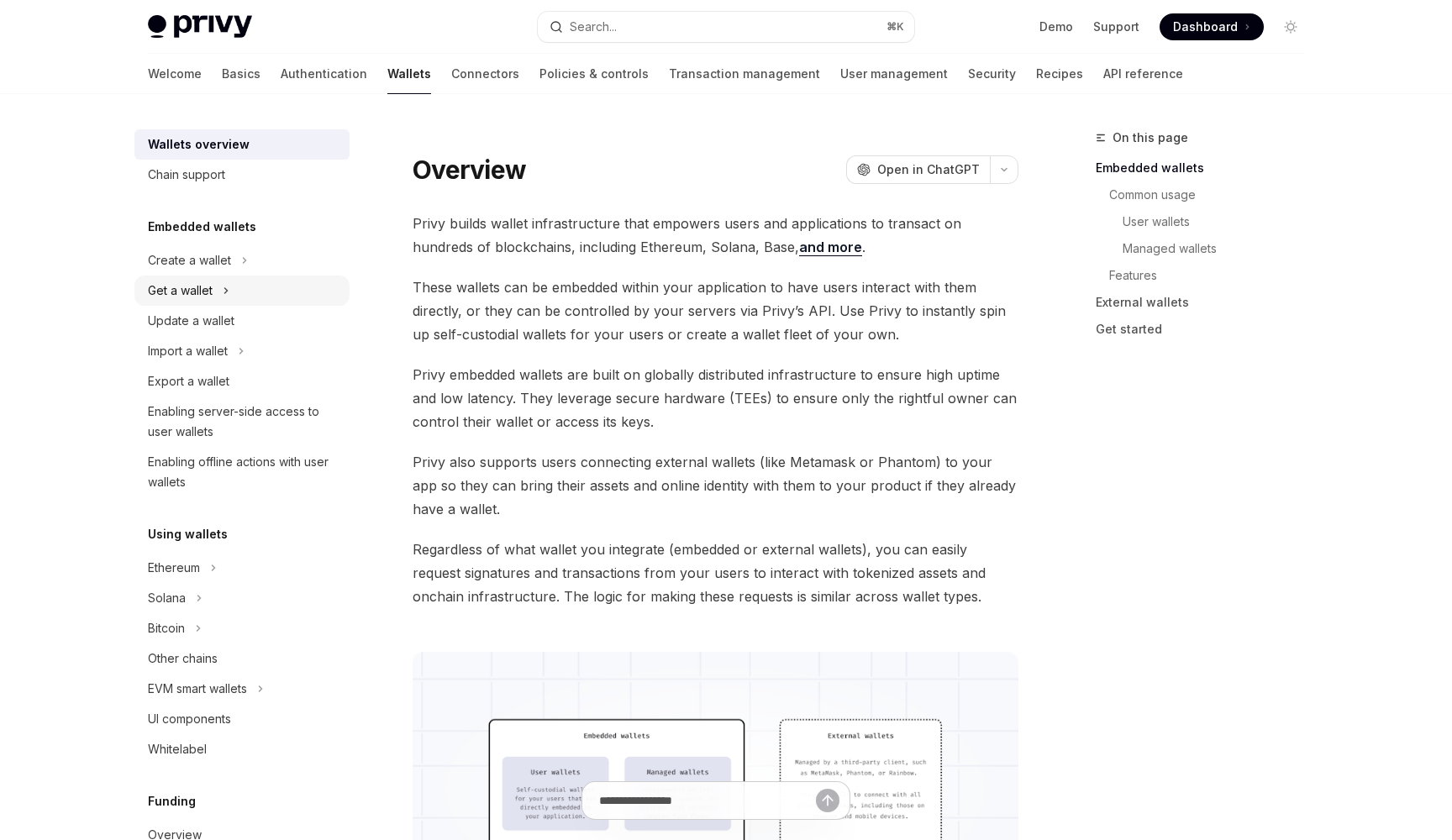
click at [231, 277] on div "Get a wallet" at bounding box center [242, 290] width 215 height 30
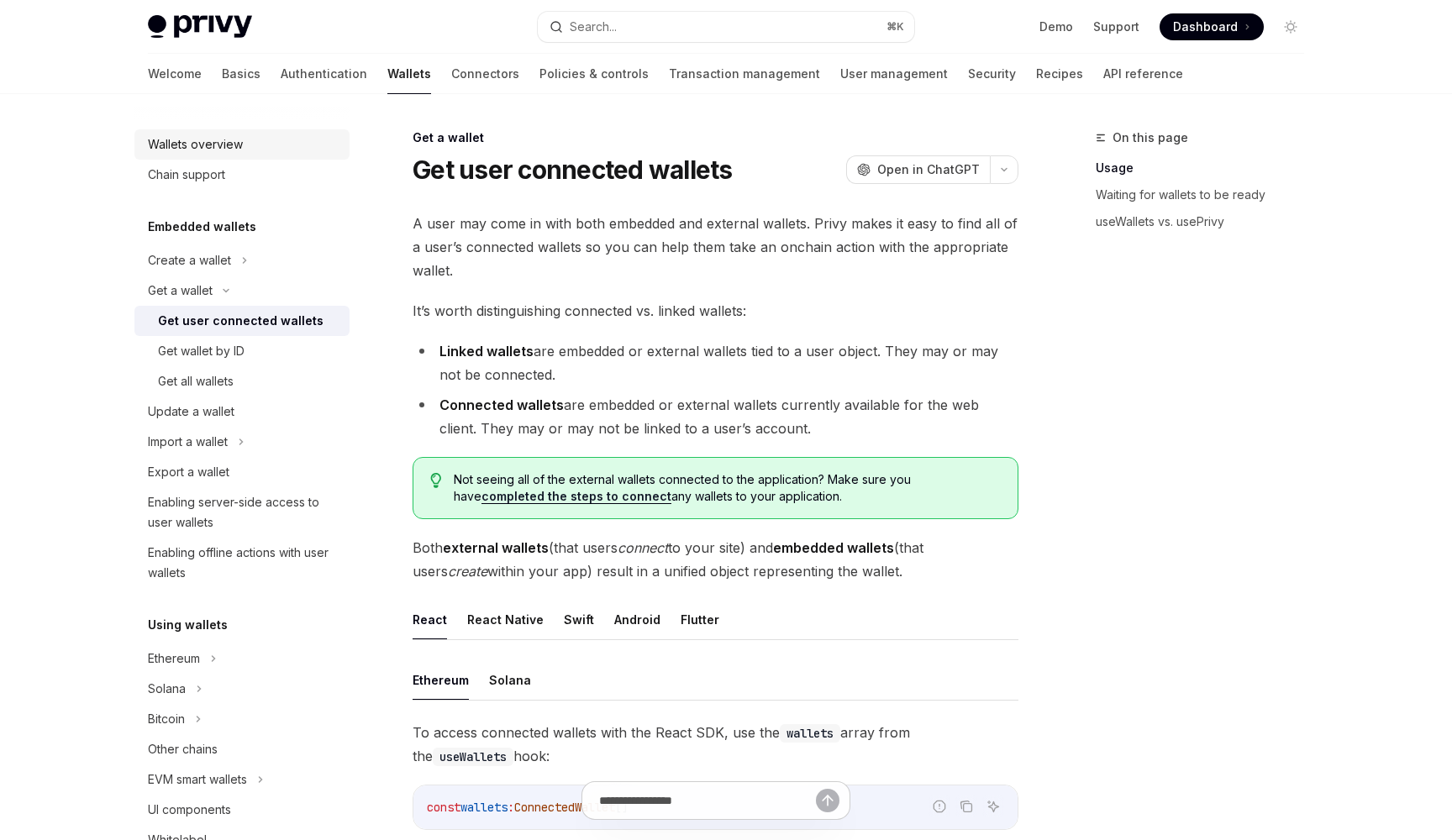
click at [229, 148] on div "Wallets overview" at bounding box center [194, 145] width 95 height 21
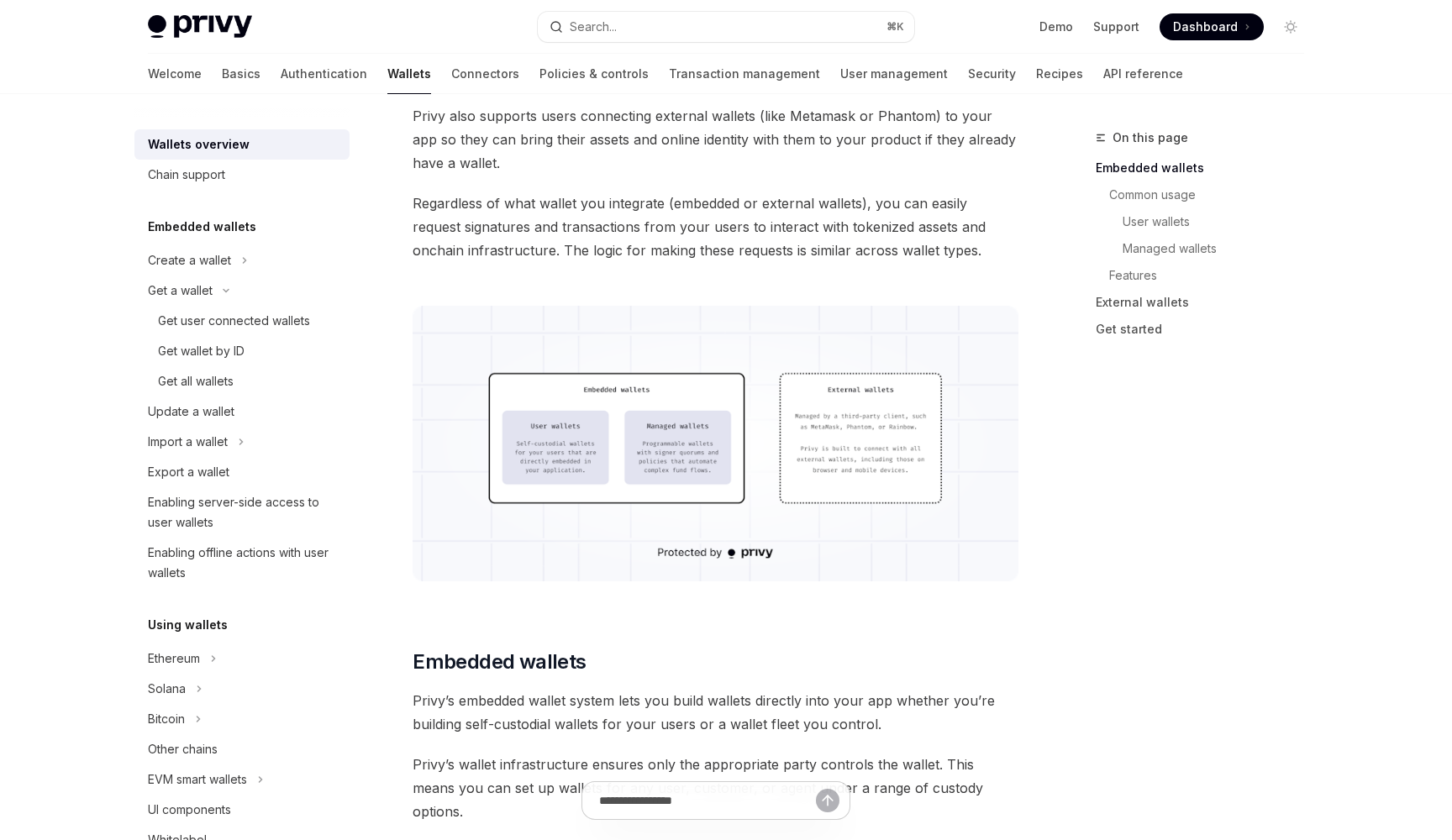
scroll to position [362, 0]
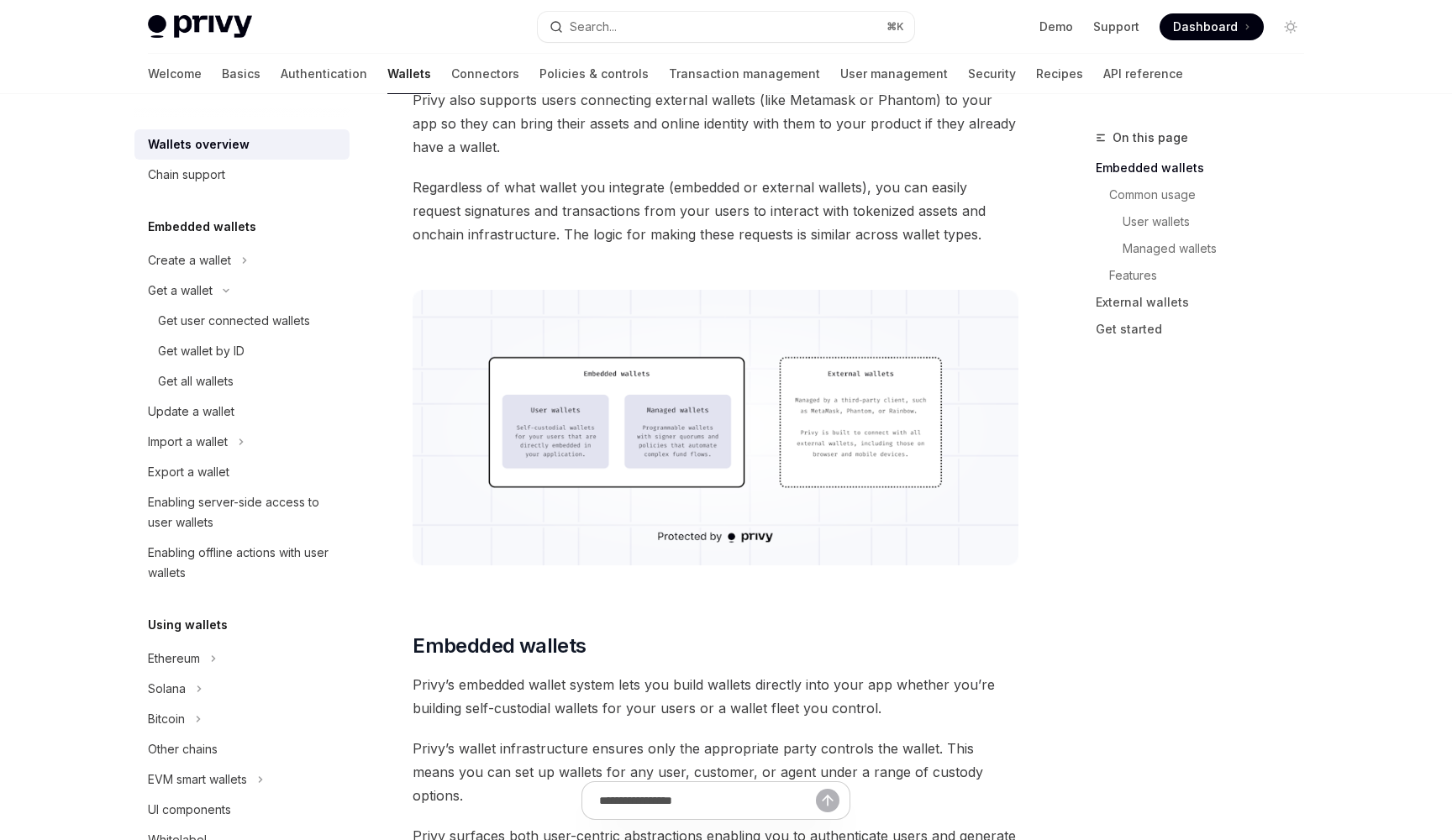
click at [623, 415] on img at bounding box center [715, 428] width 606 height 275
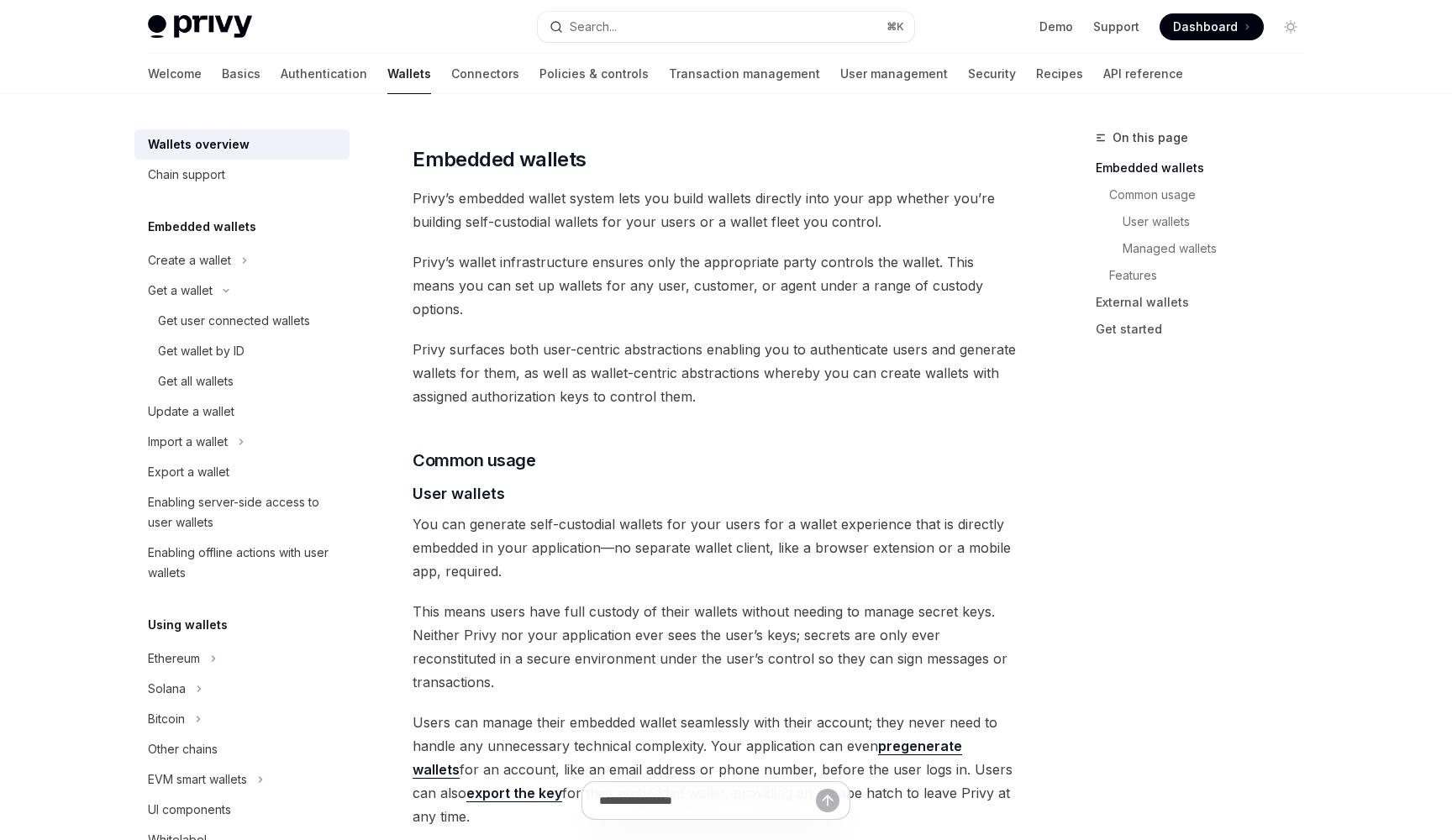
scroll to position [850, 0]
click at [1286, 33] on icon "Toggle dark mode" at bounding box center [1291, 27] width 14 height 14
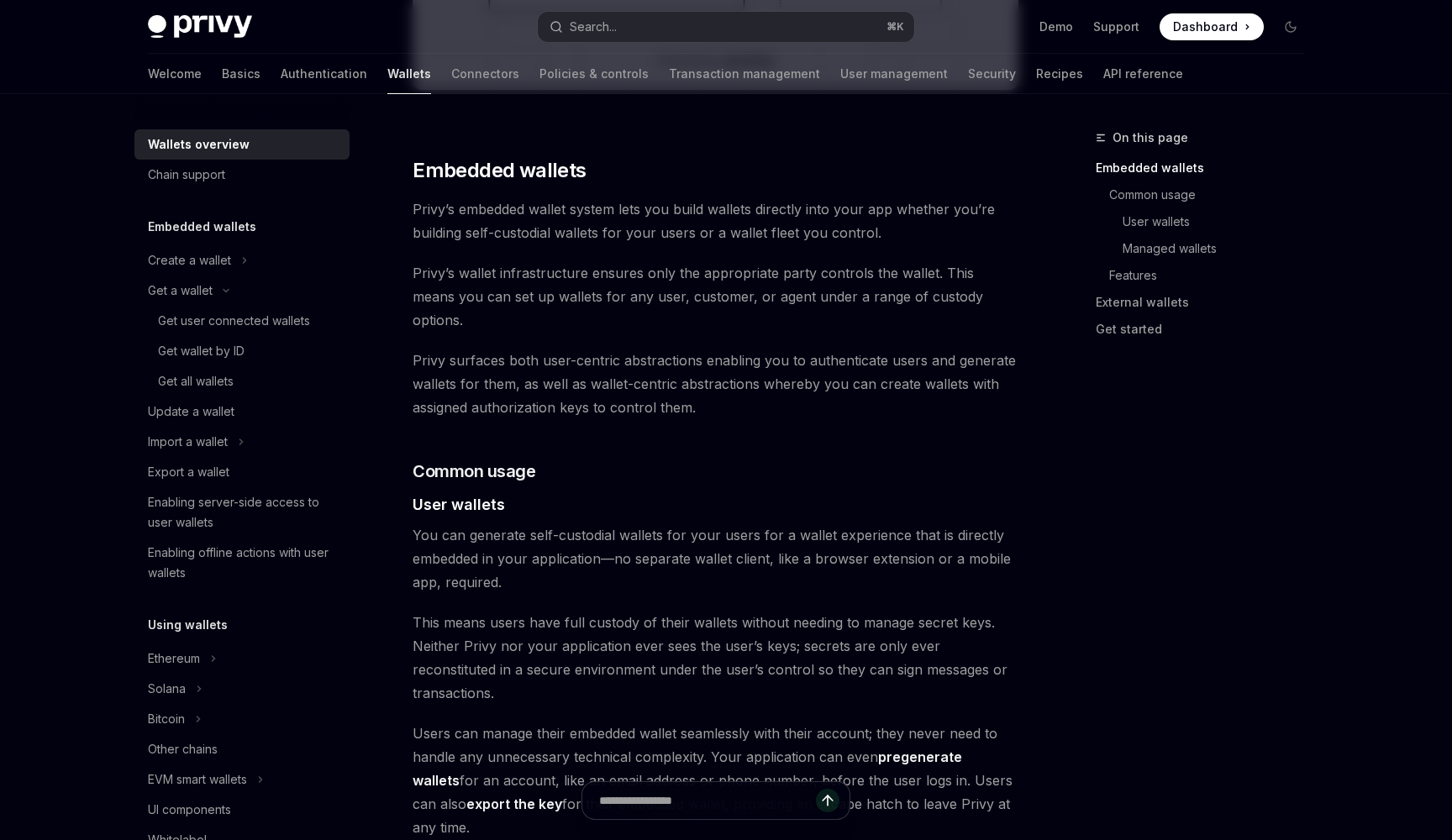
scroll to position [847, 0]
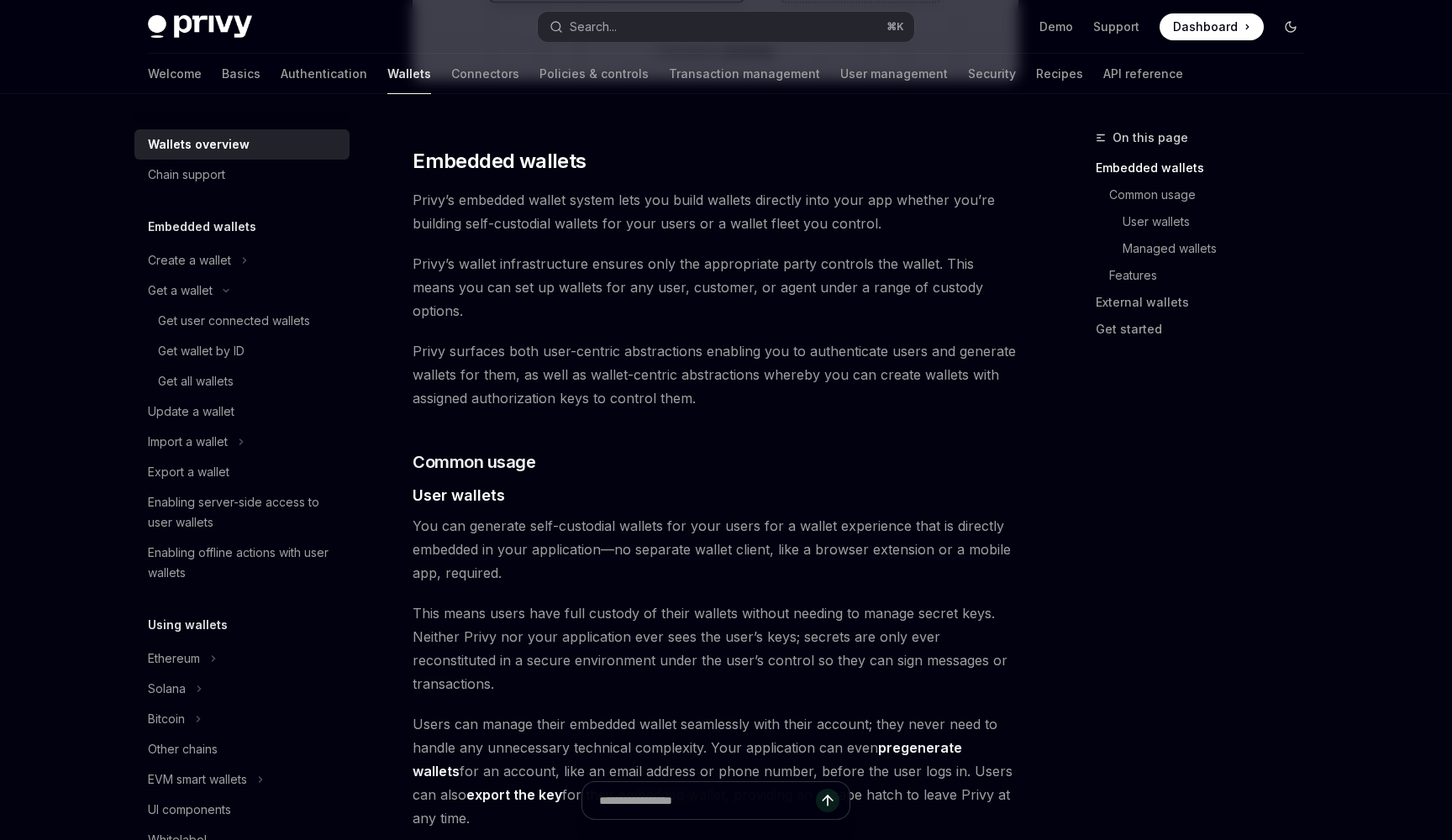
click at [1290, 34] on button "Toggle dark mode" at bounding box center [1291, 27] width 27 height 27
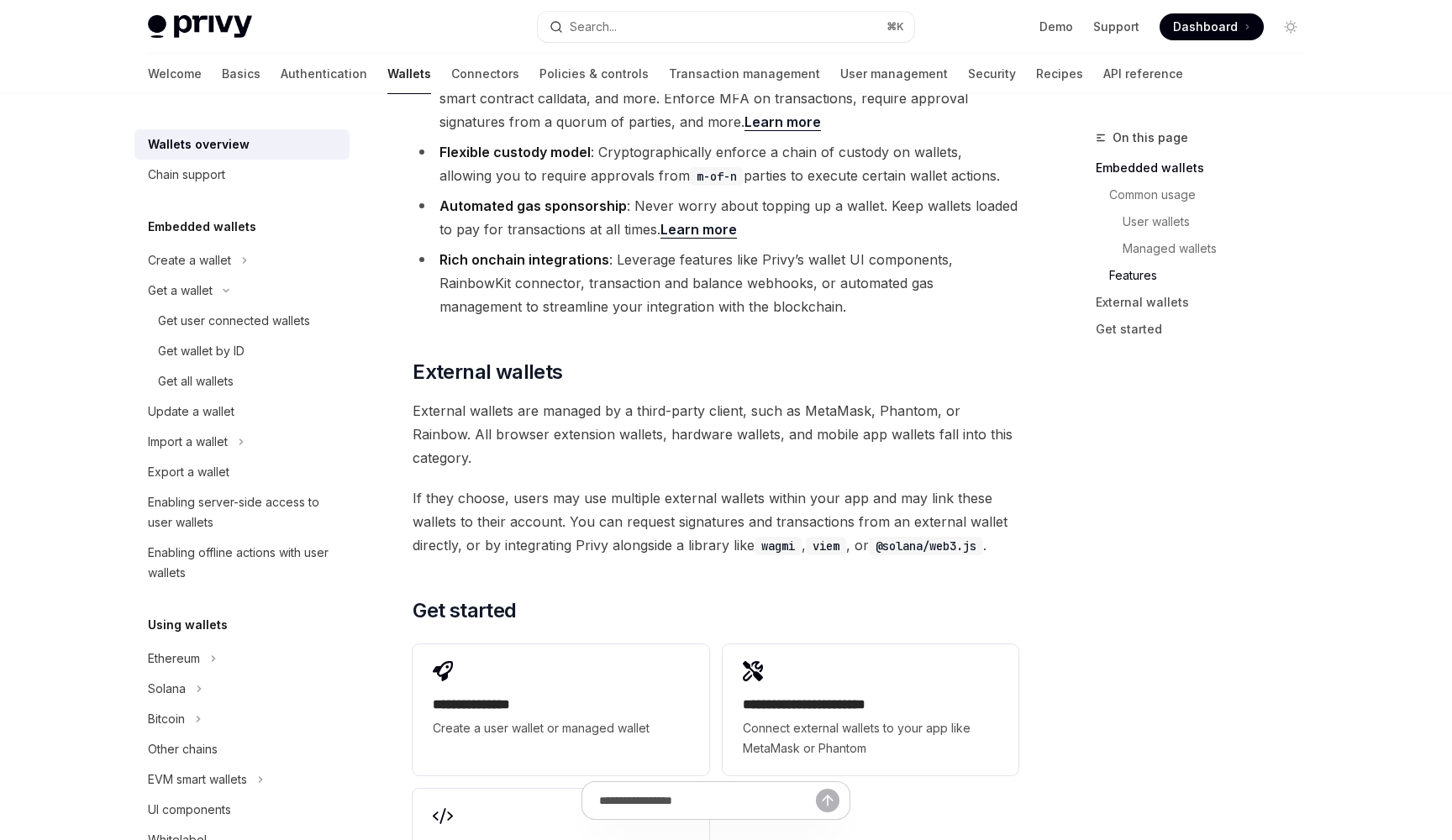
scroll to position [2308, 0]
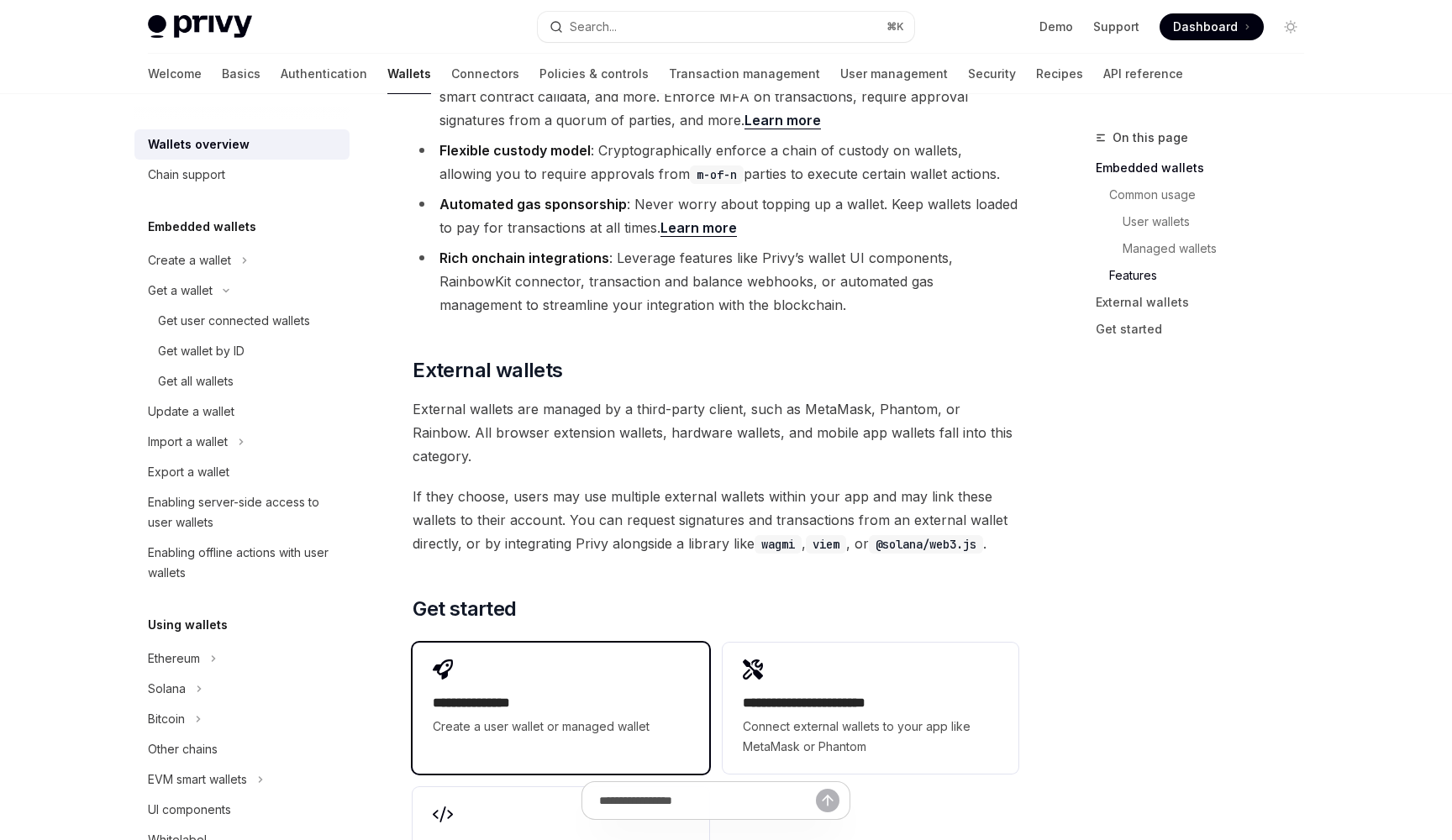
click at [548, 643] on div "**********" at bounding box center [560, 698] width 296 height 111
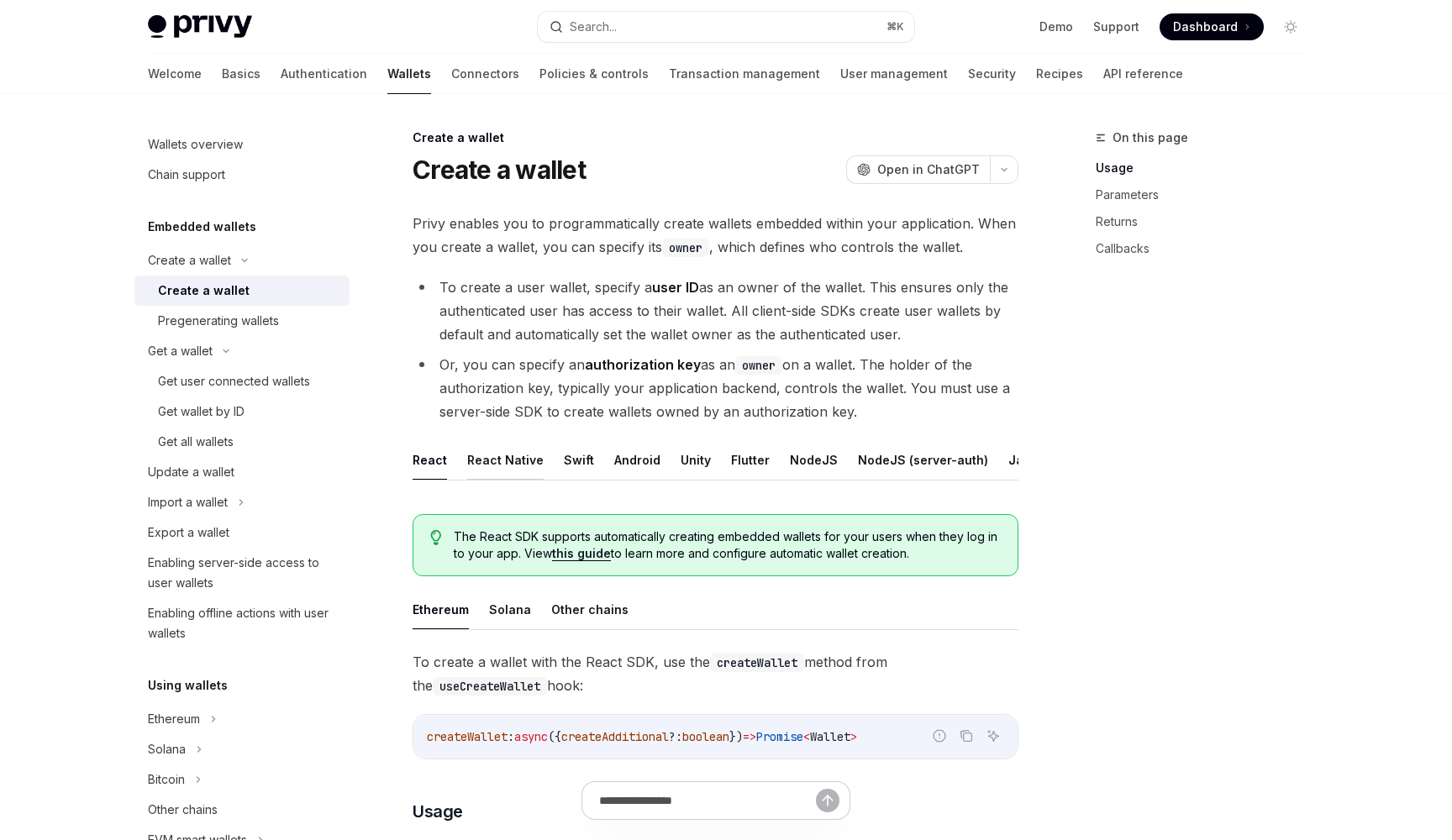
click at [491, 477] on button "React Native" at bounding box center [505, 460] width 76 height 39
click at [685, 460] on button "Unity" at bounding box center [696, 460] width 30 height 39
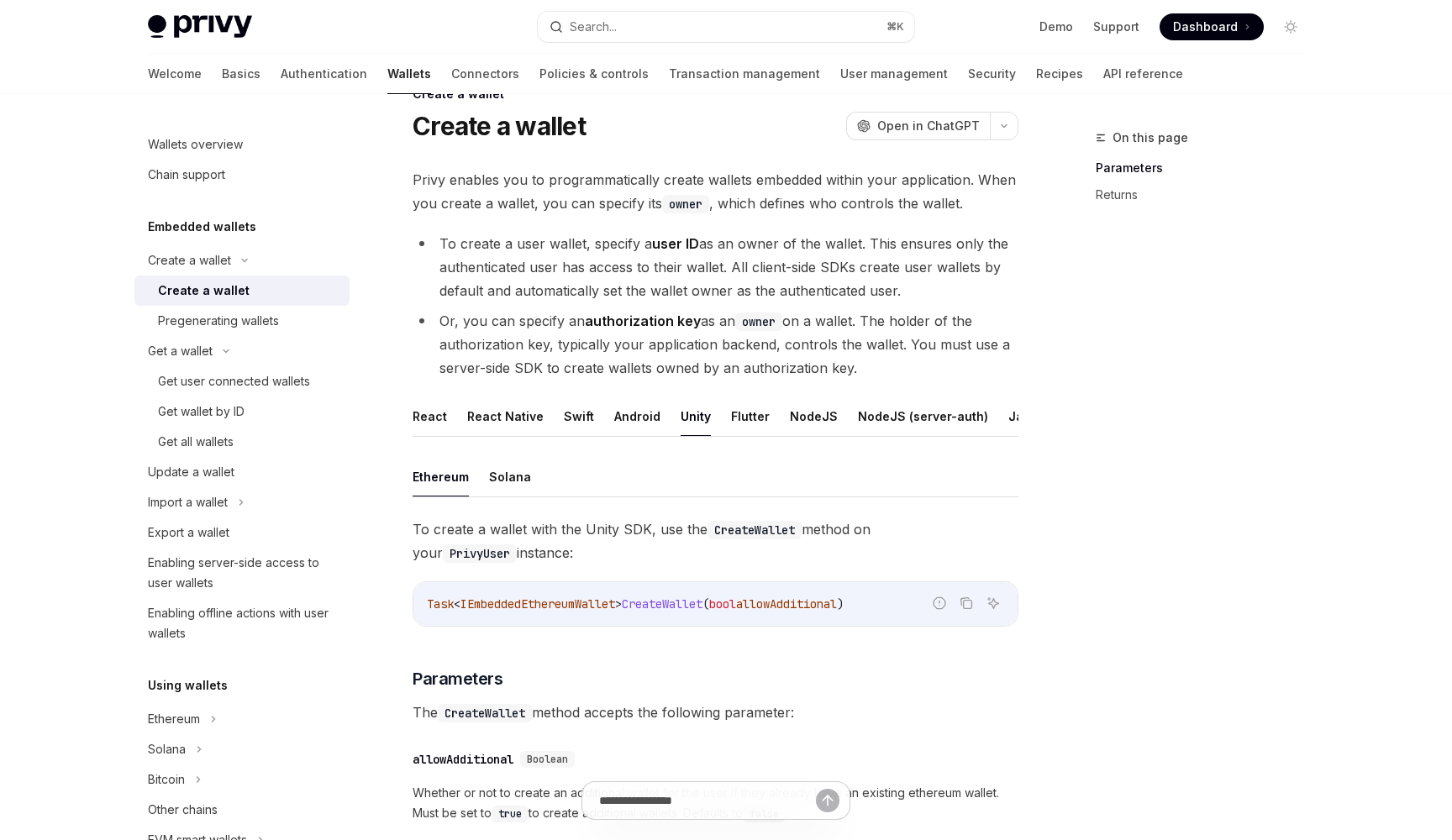
scroll to position [29, 0]
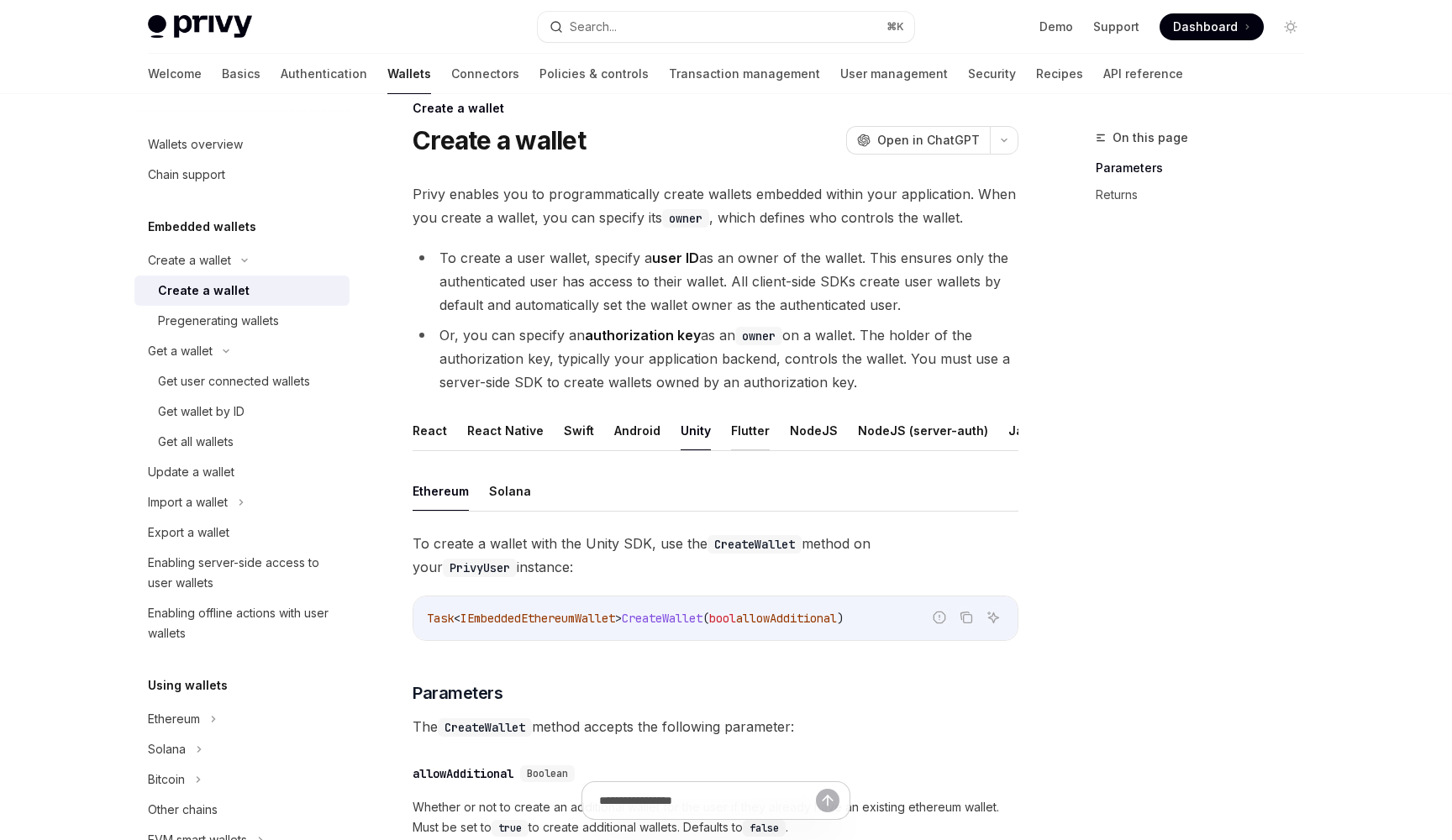
click at [739, 433] on button "Flutter" at bounding box center [750, 431] width 39 height 39
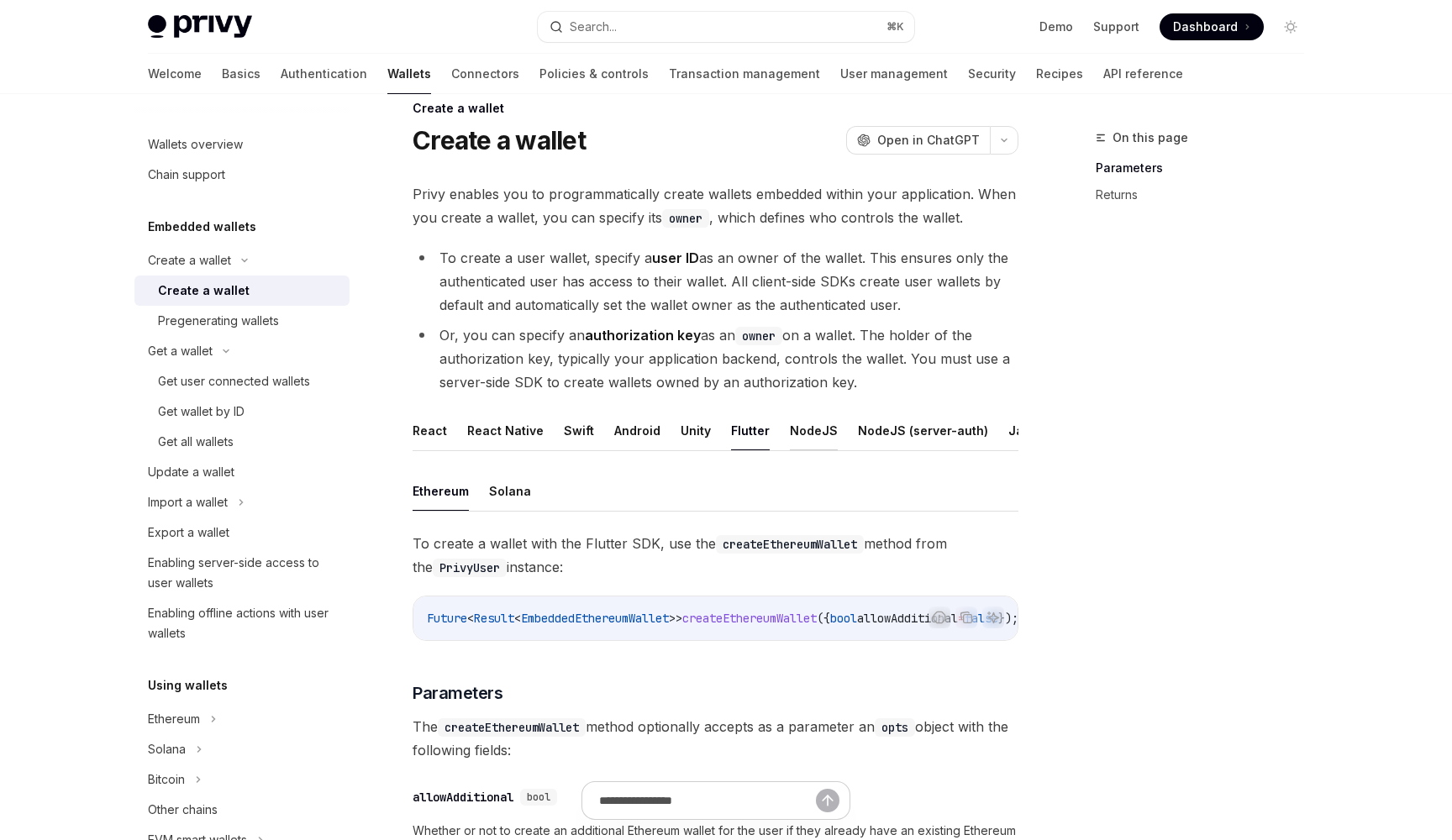
click at [790, 425] on button "NodeJS" at bounding box center [814, 431] width 48 height 39
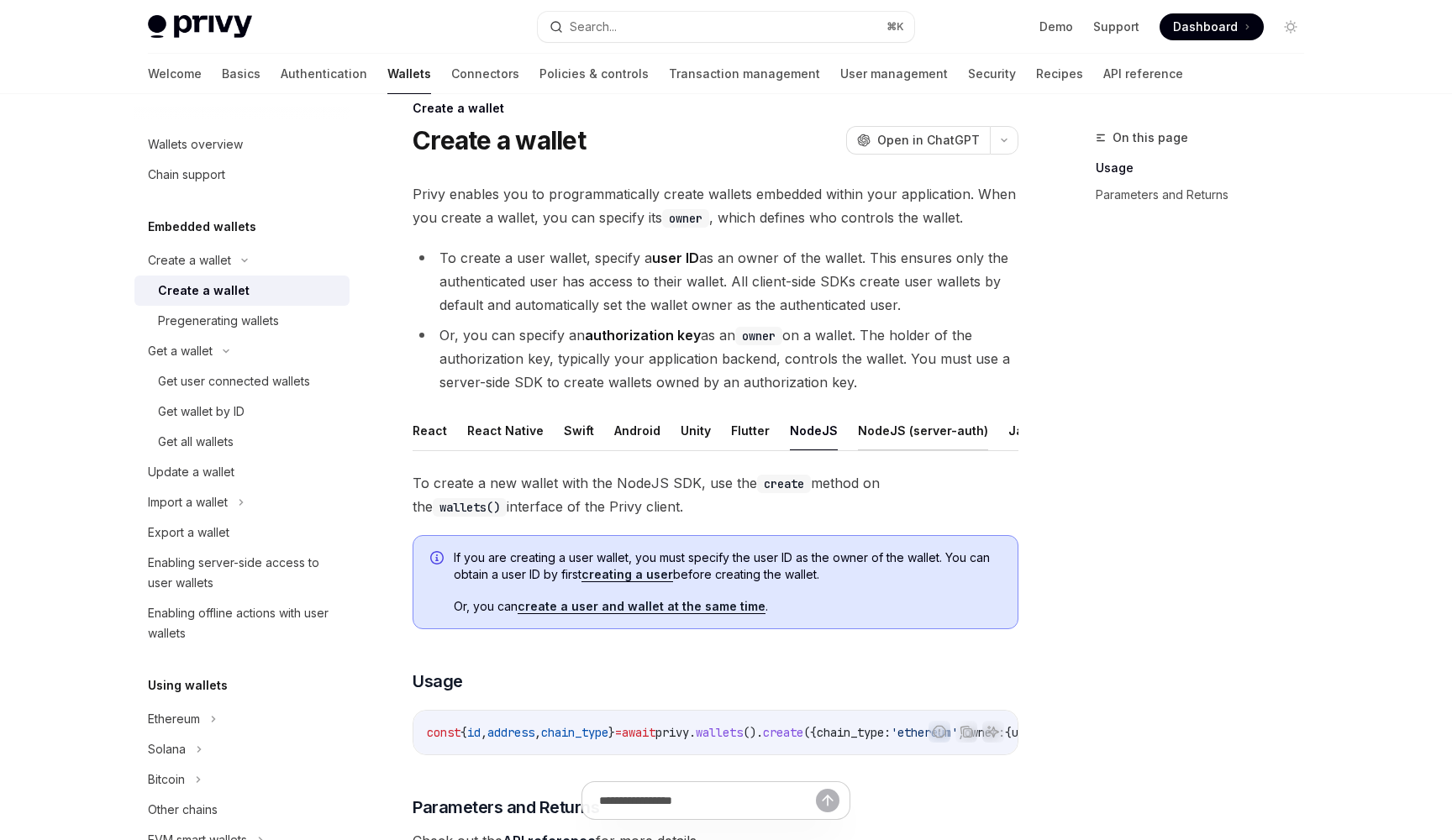
click at [858, 424] on button "NodeJS (server-auth)" at bounding box center [922, 431] width 130 height 39
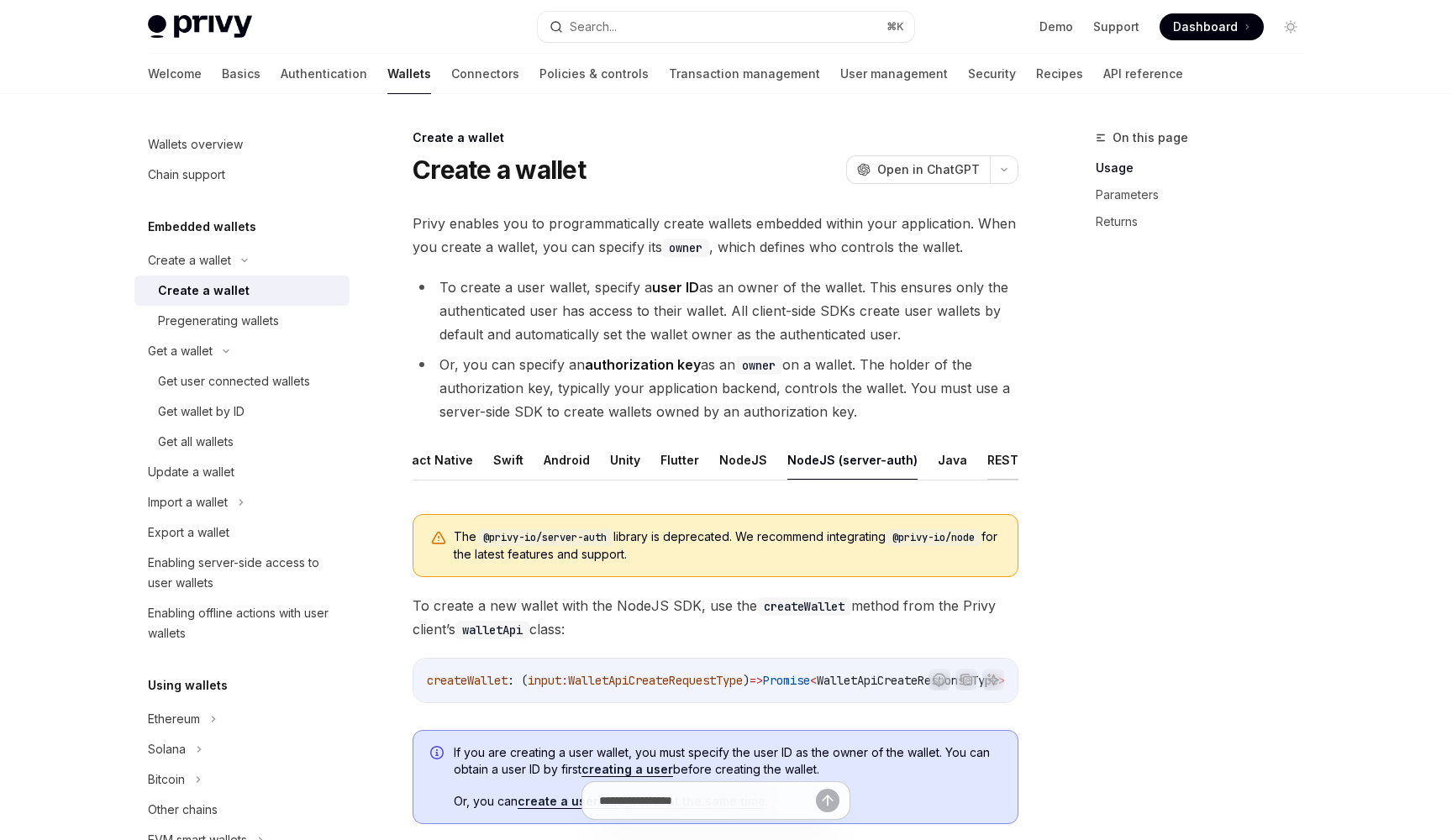
scroll to position [0, 69]
click at [989, 460] on button "REST API" at bounding box center [1015, 460] width 53 height 39
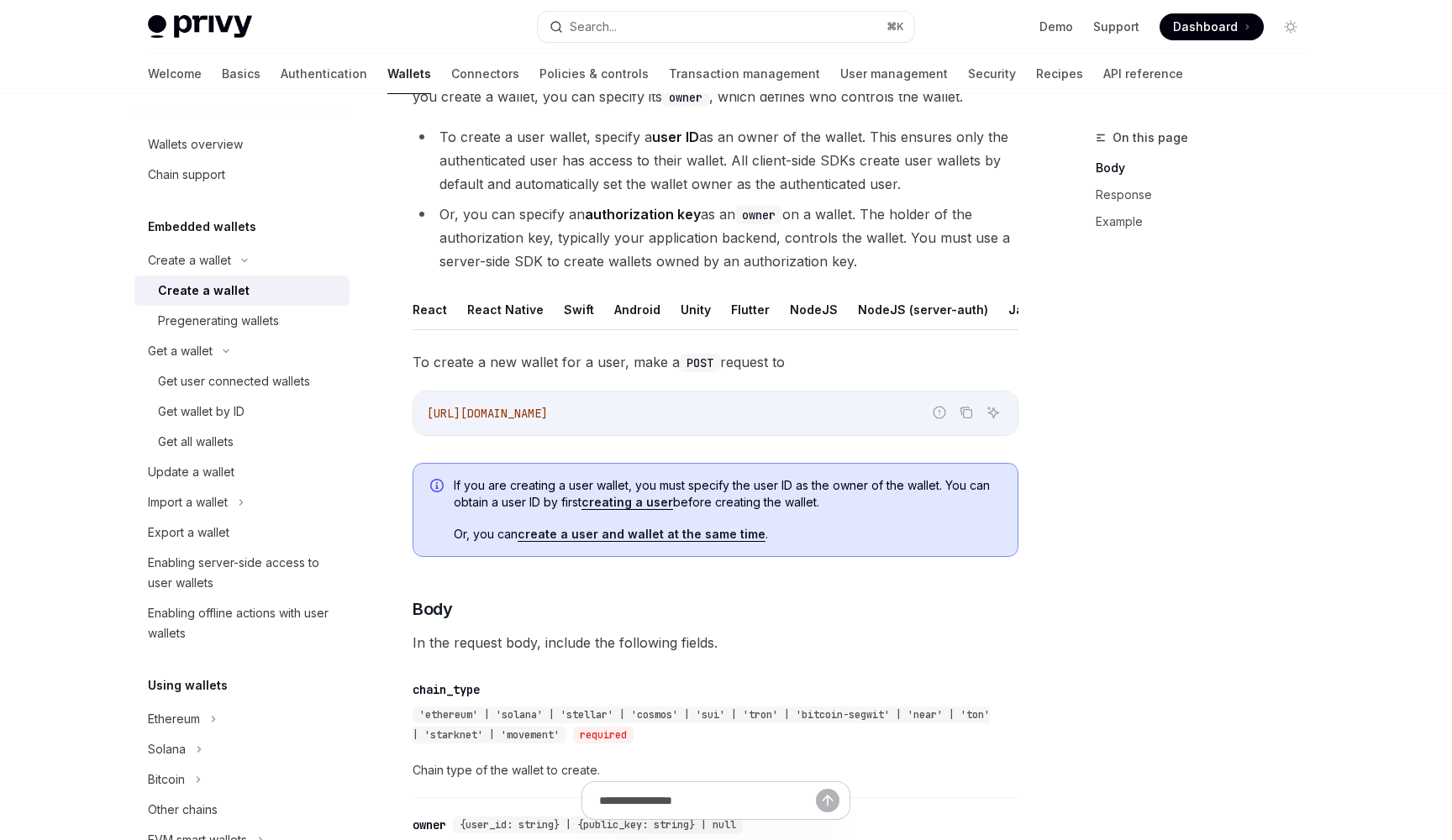
scroll to position [162, 0]
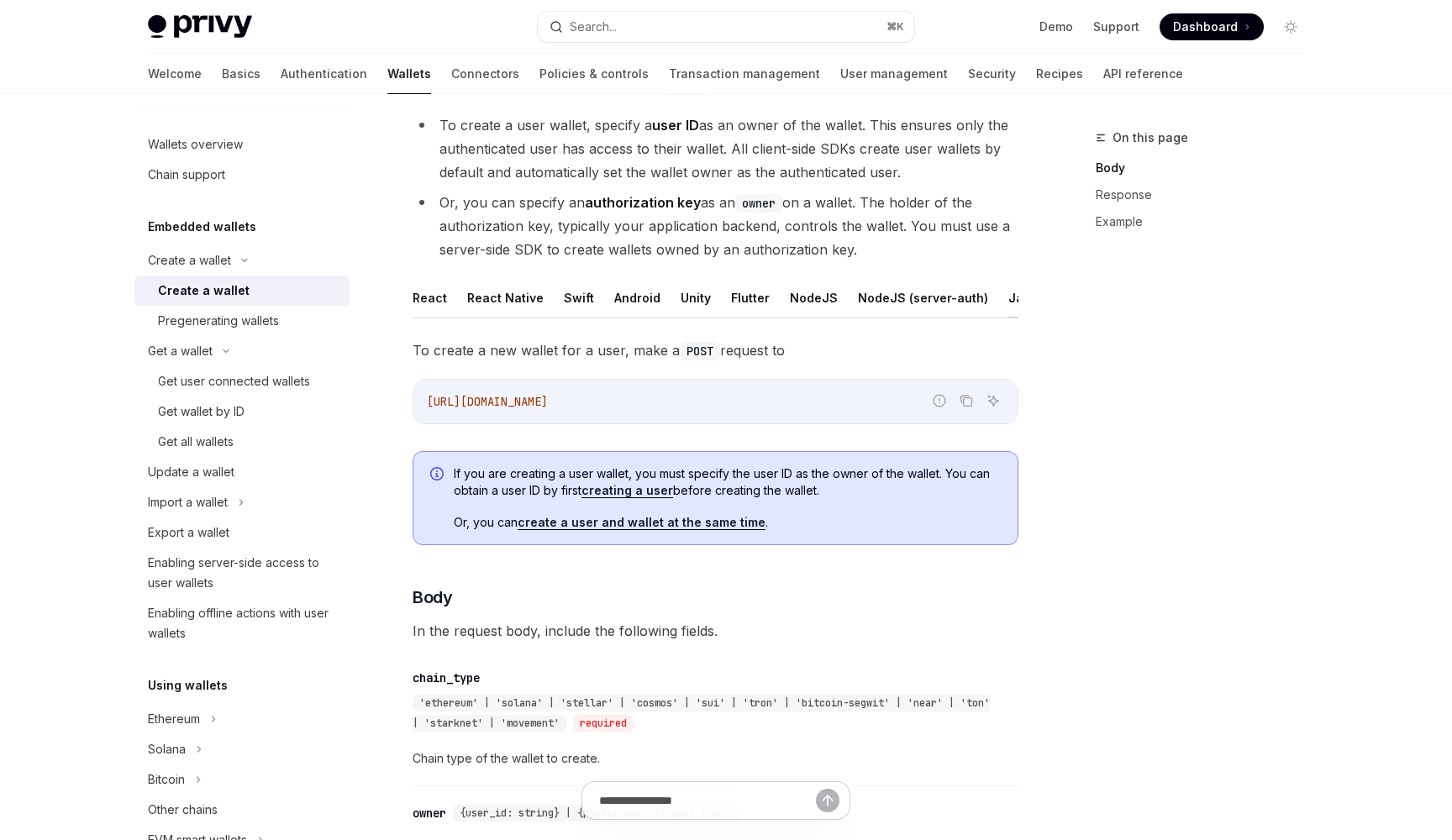
click at [1008, 303] on button "Java" at bounding box center [1023, 298] width 29 height 39
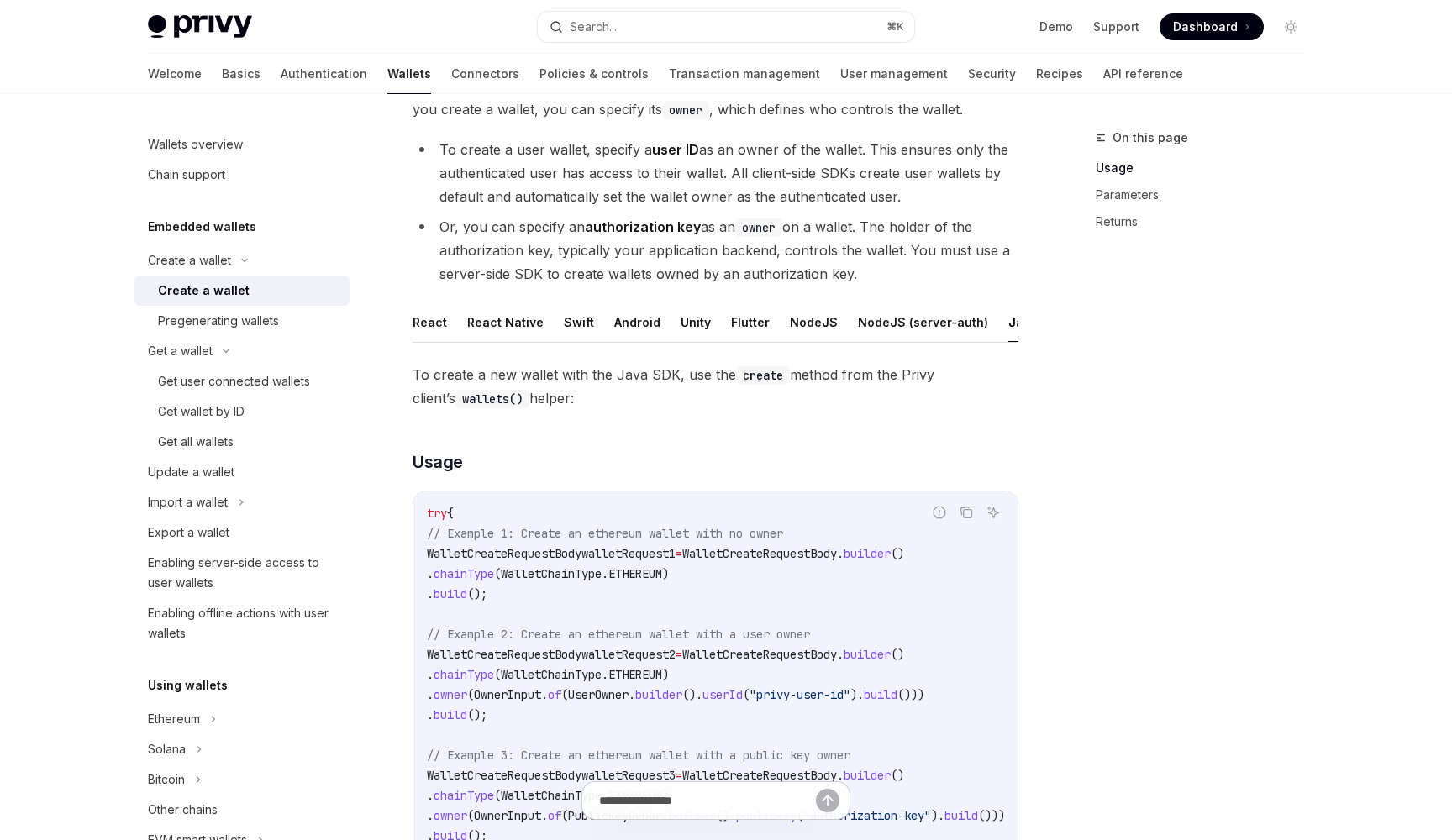
scroll to position [117, 0]
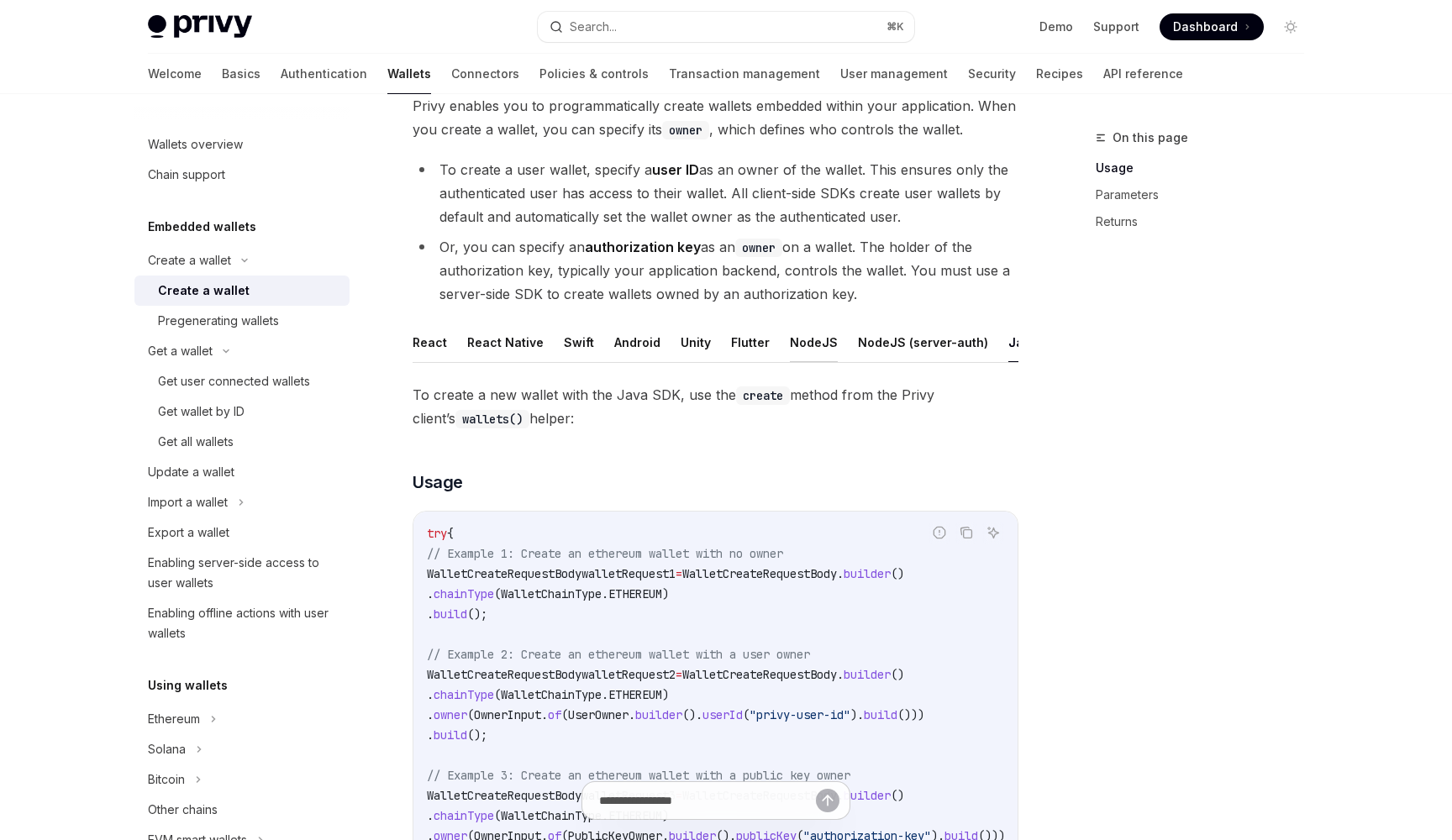
click at [805, 348] on button "NodeJS" at bounding box center [814, 342] width 48 height 39
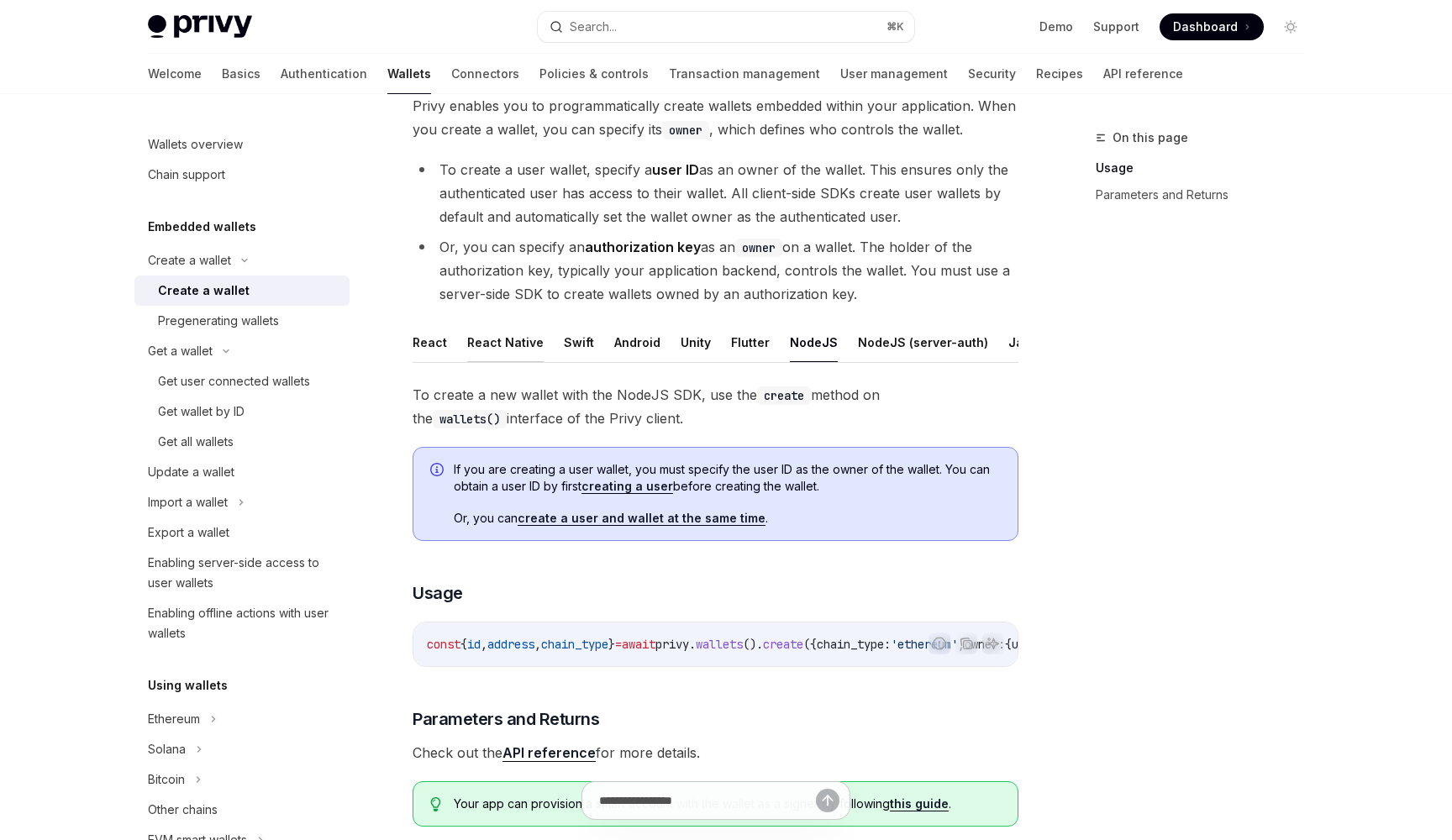
click at [529, 350] on button "React Native" at bounding box center [505, 342] width 76 height 39
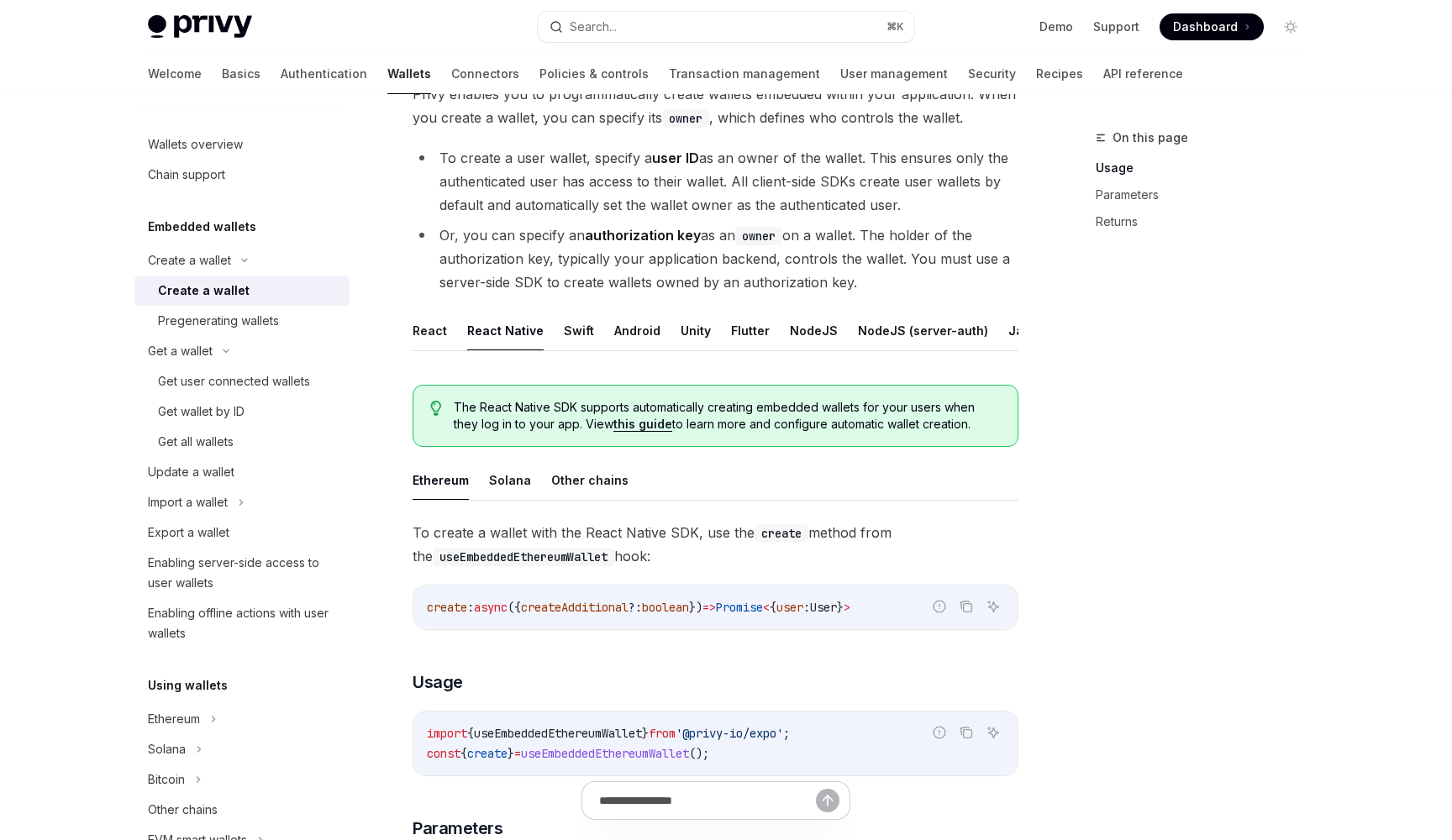
scroll to position [103, 0]
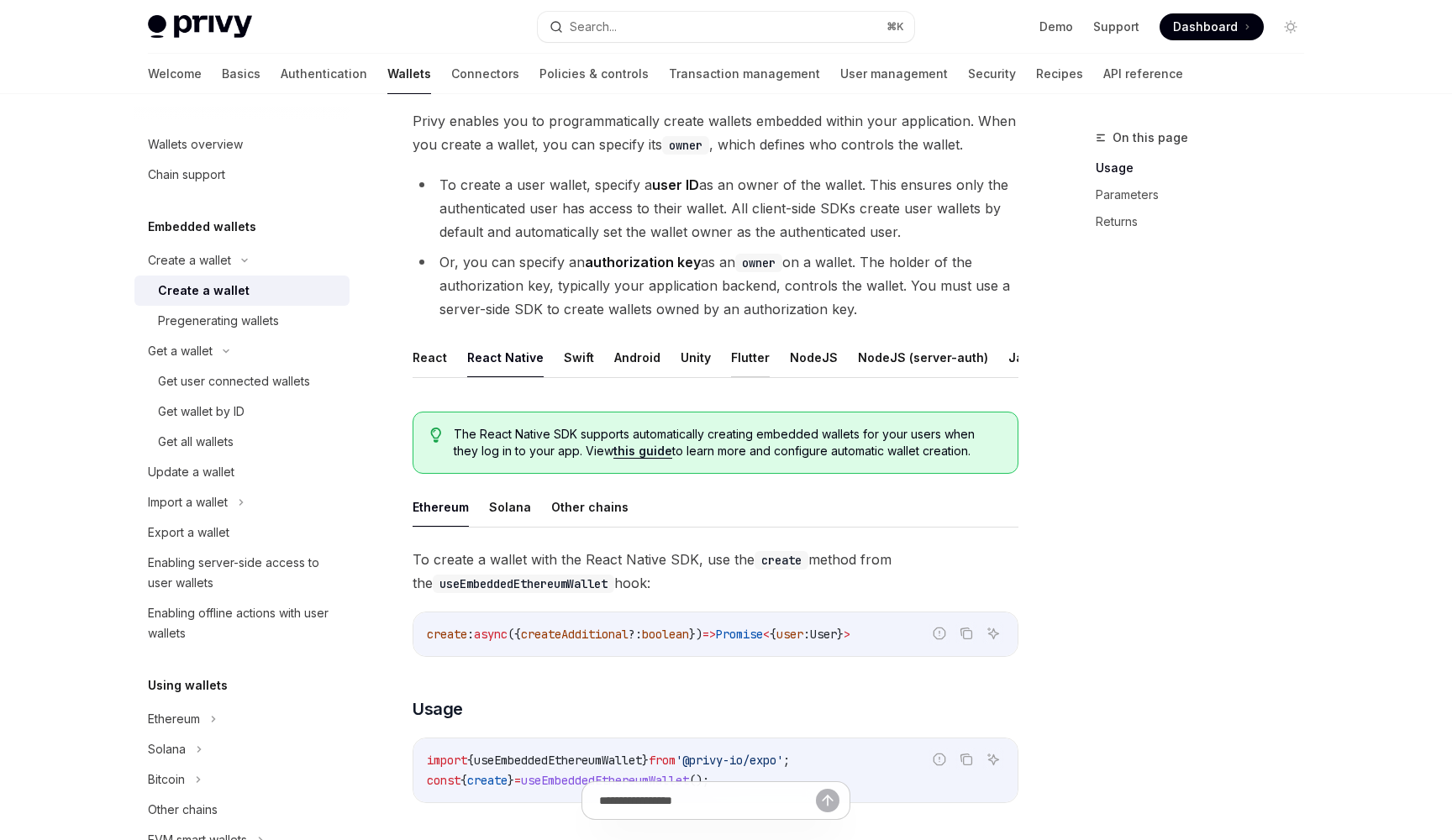
click at [753, 363] on button "Flutter" at bounding box center [750, 357] width 39 height 39
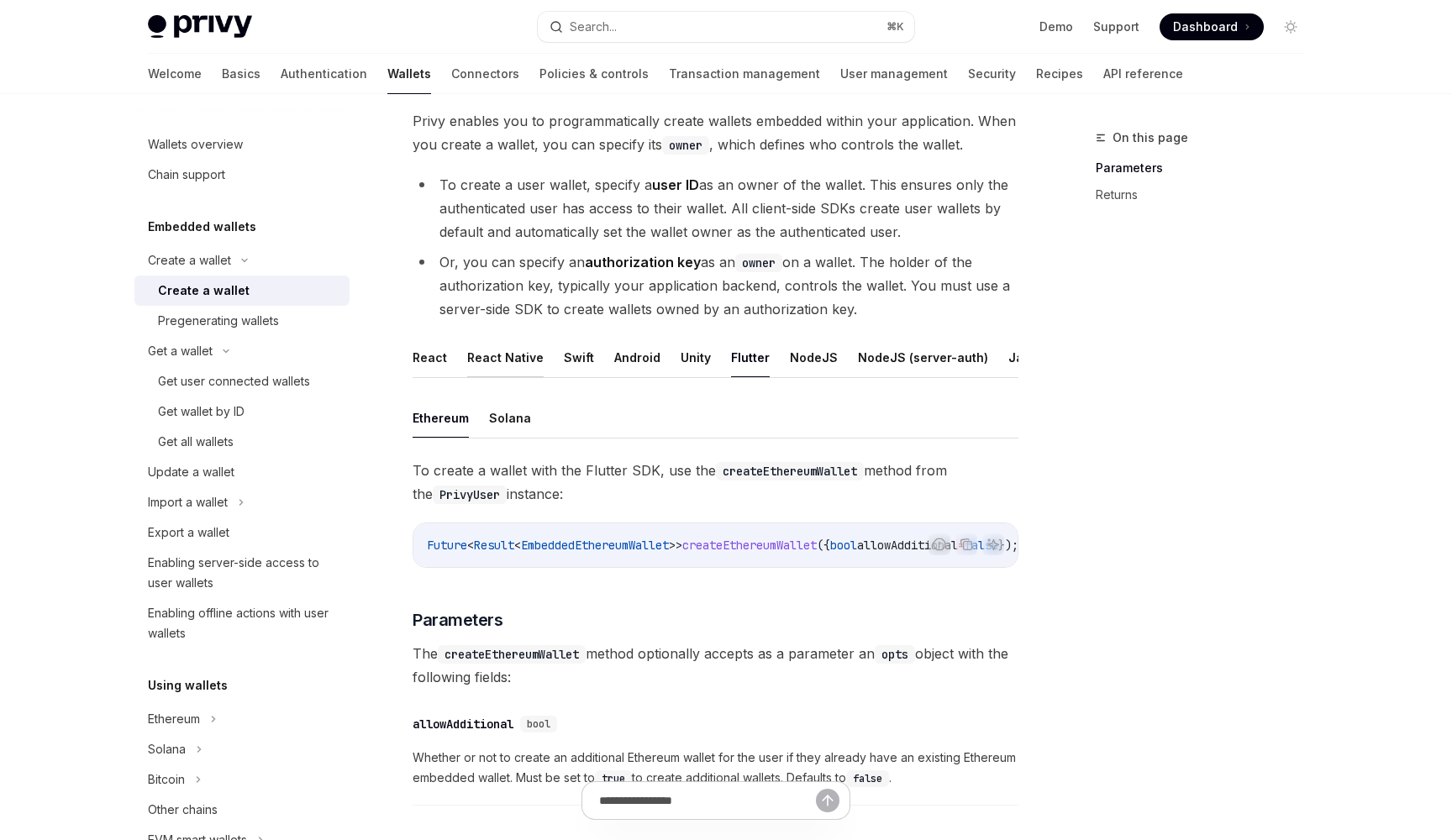
click at [536, 352] on button "React Native" at bounding box center [505, 357] width 76 height 39
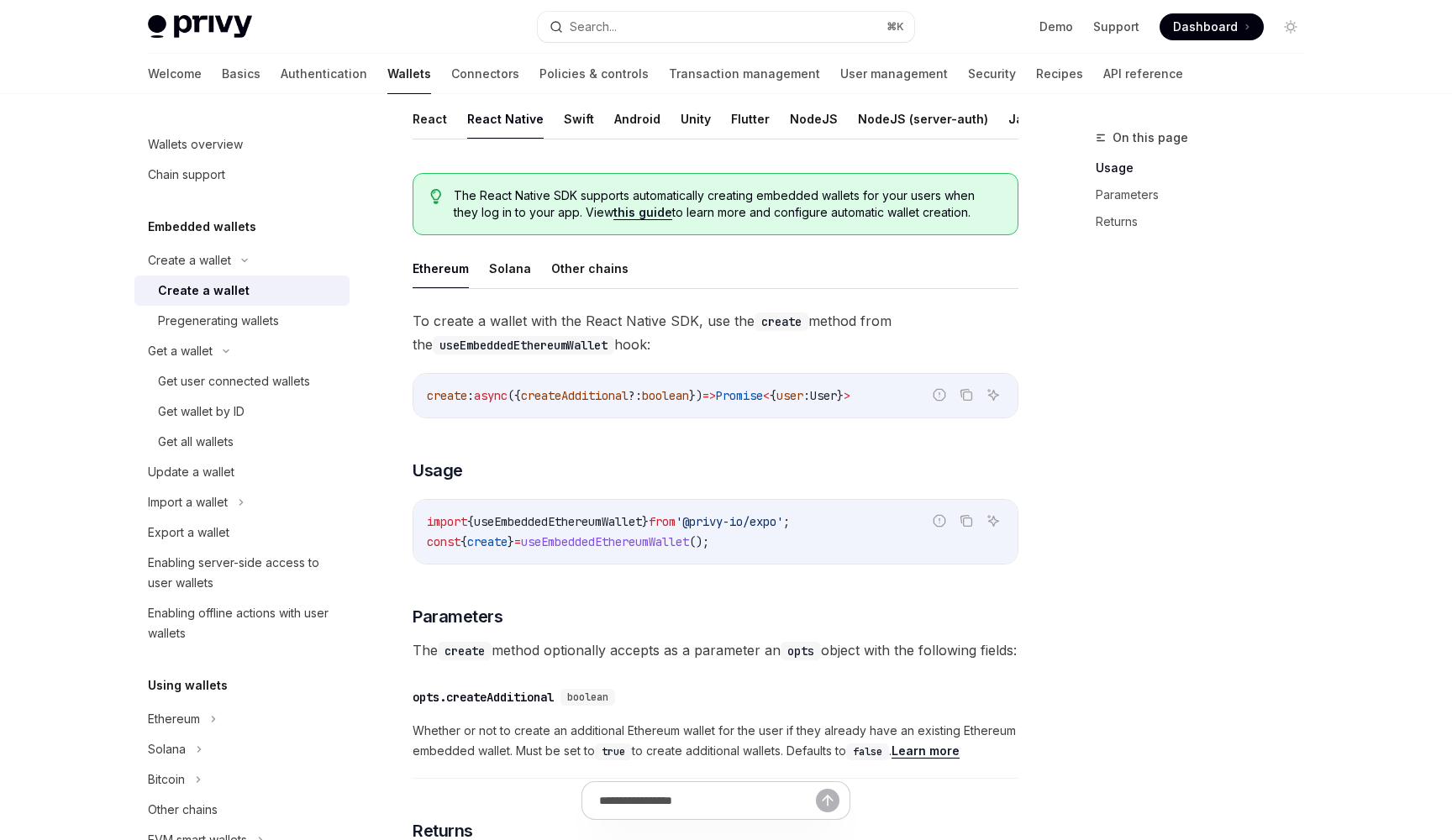
scroll to position [353, 0]
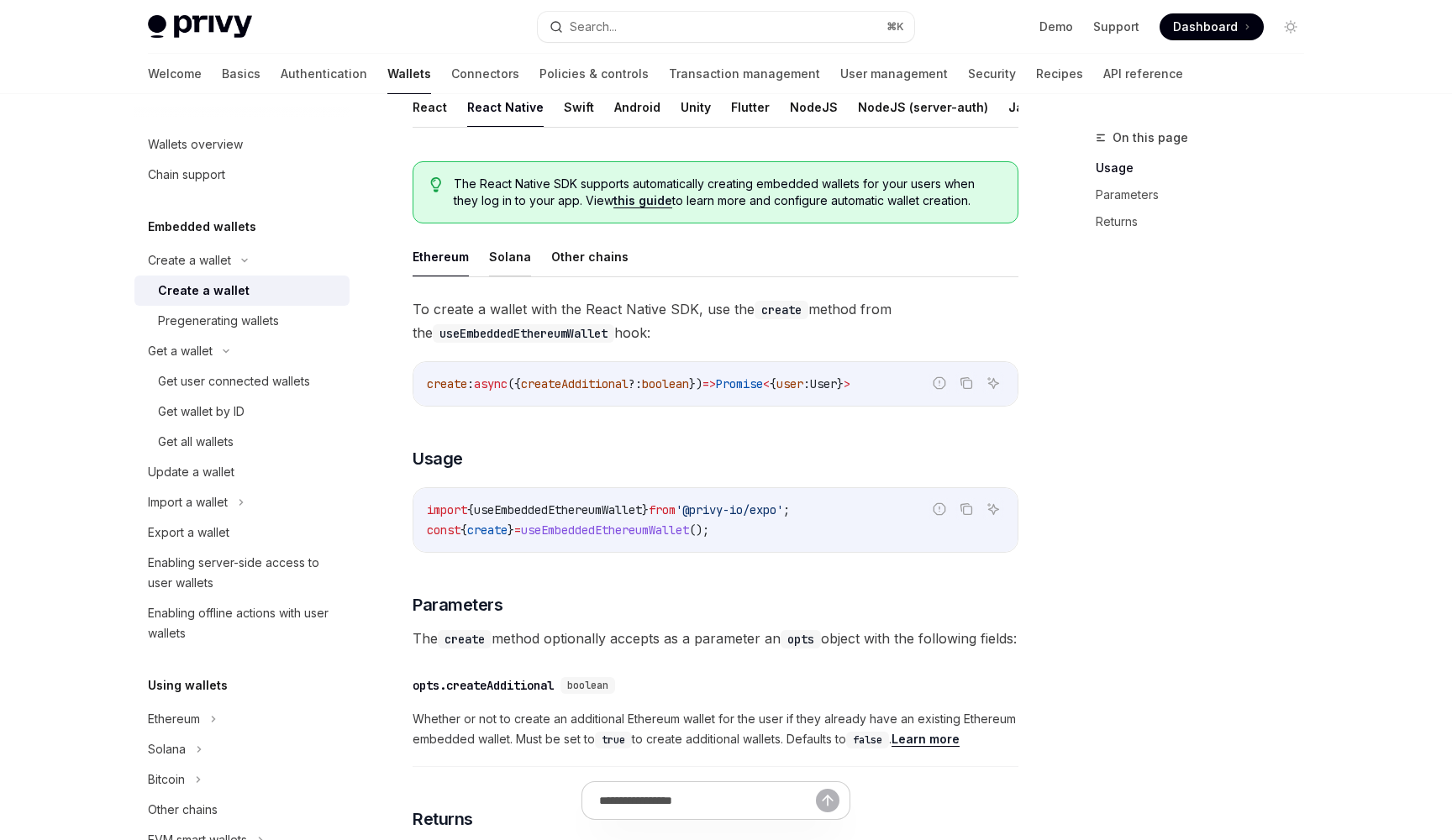
click at [506, 267] on button "Solana" at bounding box center [510, 257] width 42 height 39
click at [460, 267] on button "Ethereum" at bounding box center [441, 257] width 57 height 39
click at [562, 263] on button "Other chains" at bounding box center [589, 257] width 77 height 39
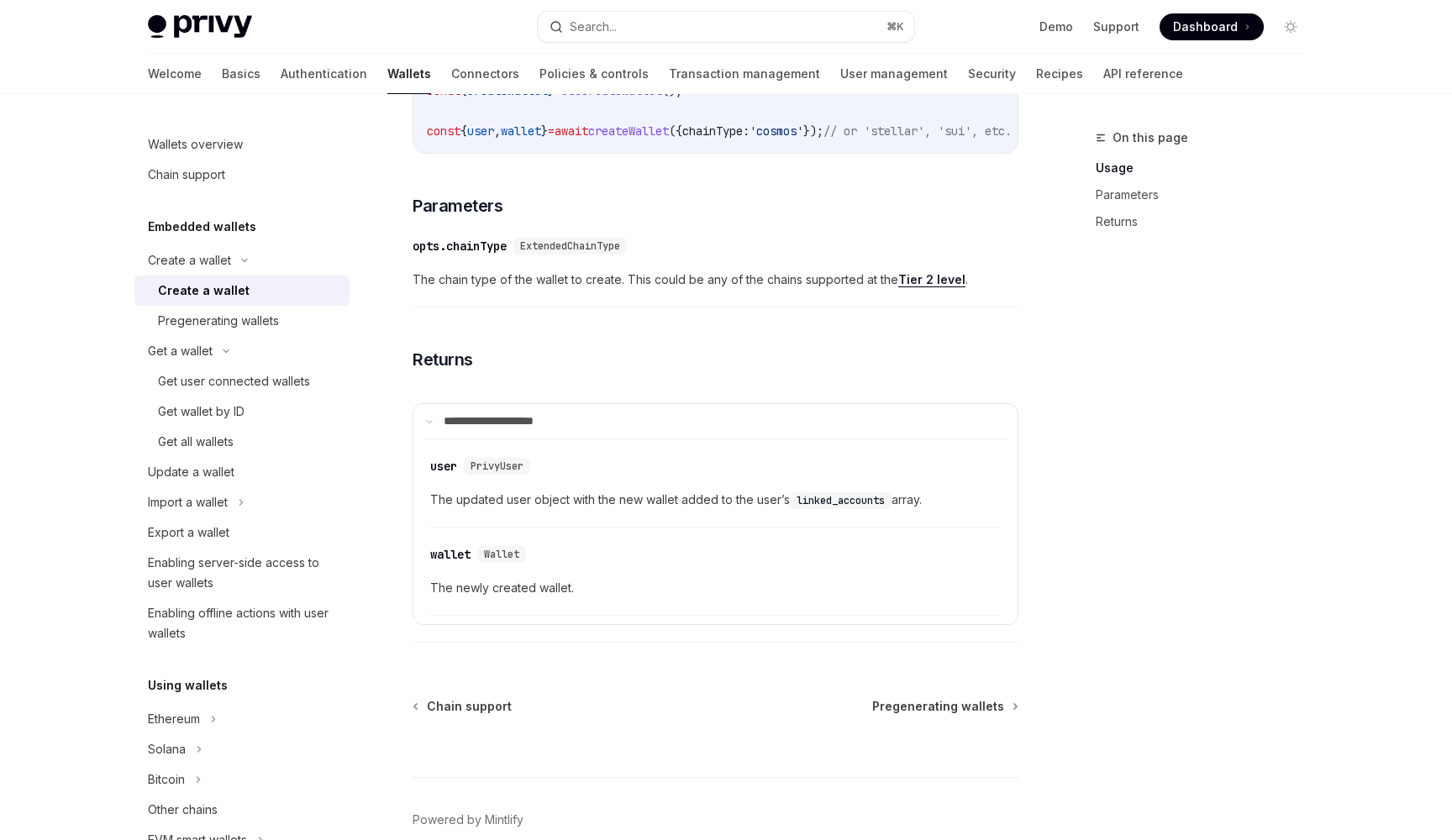
scroll to position [828, 0]
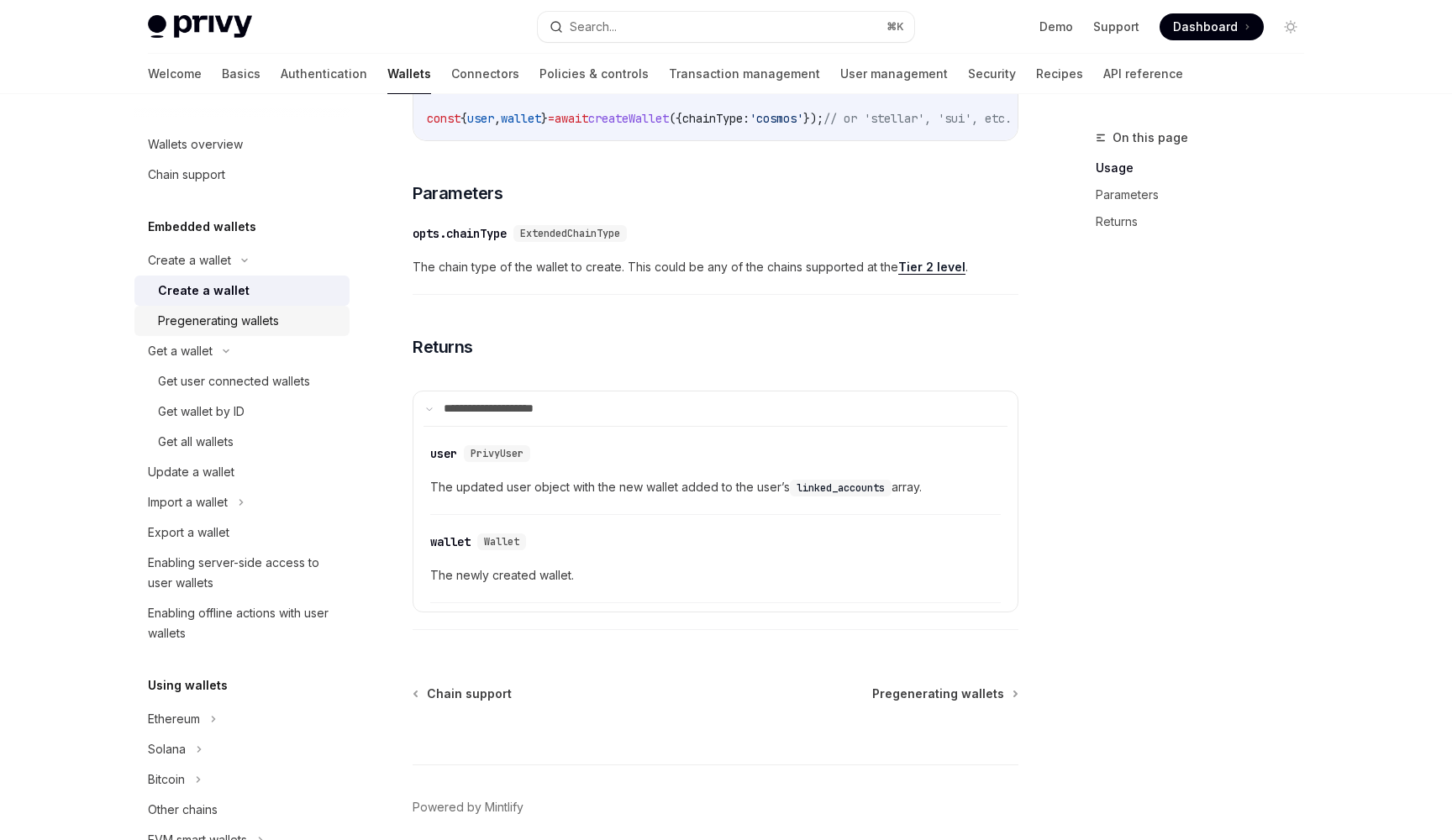
click at [312, 326] on div "Pregenerating wallets" at bounding box center [249, 320] width 182 height 21
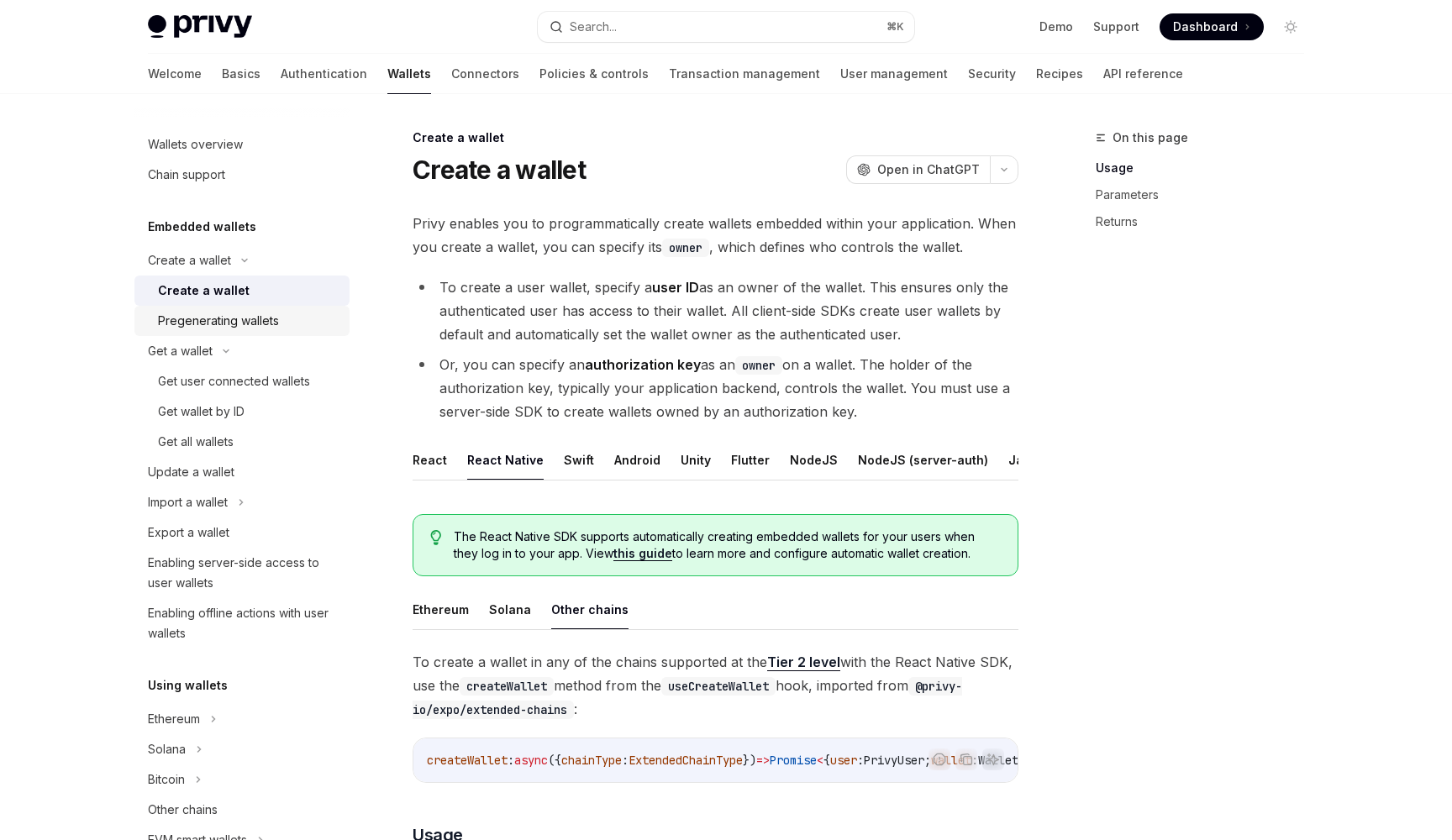
type textarea "*"
